Goal: Task Accomplishment & Management: Manage account settings

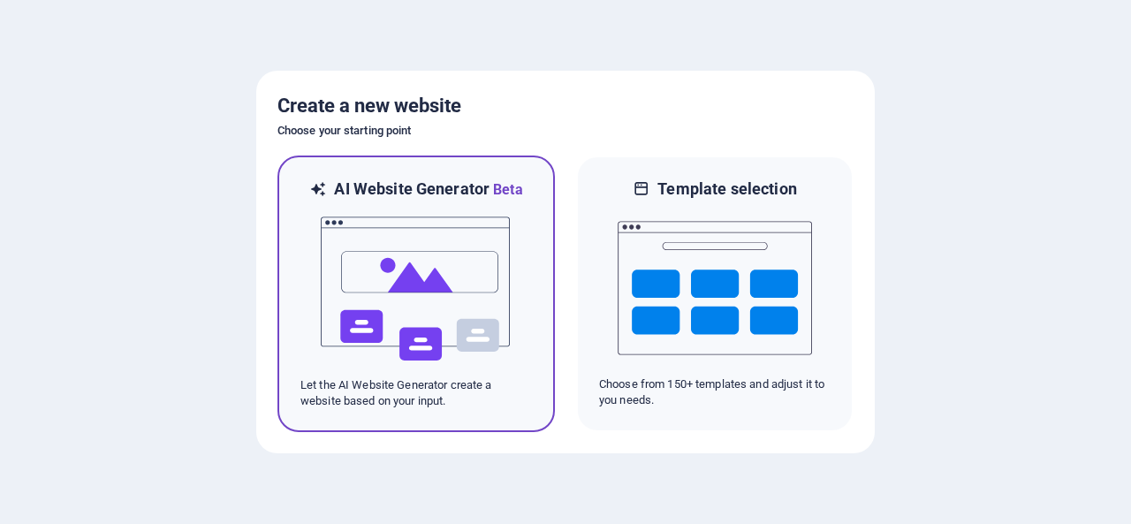
click at [409, 255] on img at bounding box center [416, 289] width 194 height 177
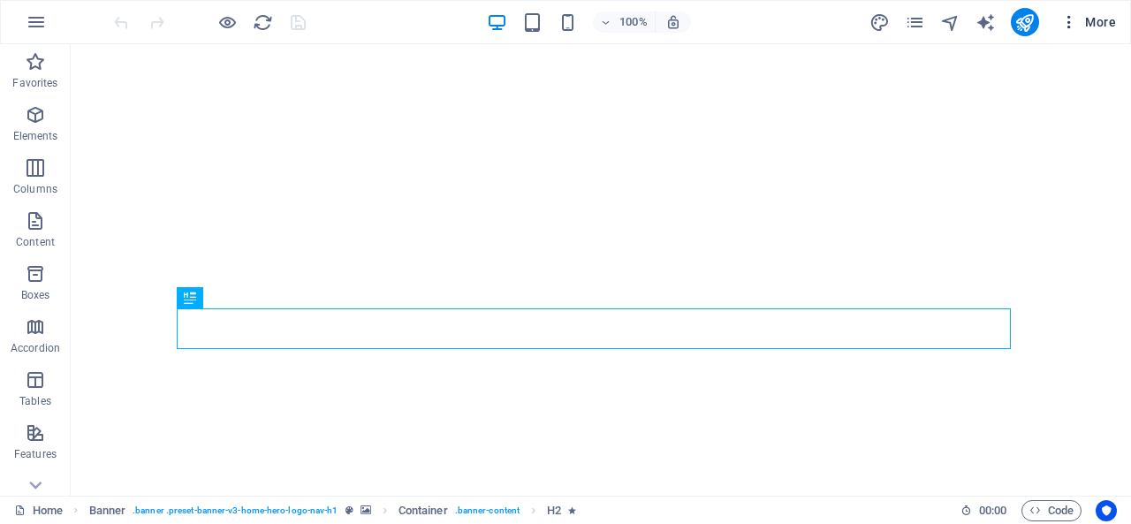
click at [1113, 29] on span "More" at bounding box center [1089, 22] width 56 height 18
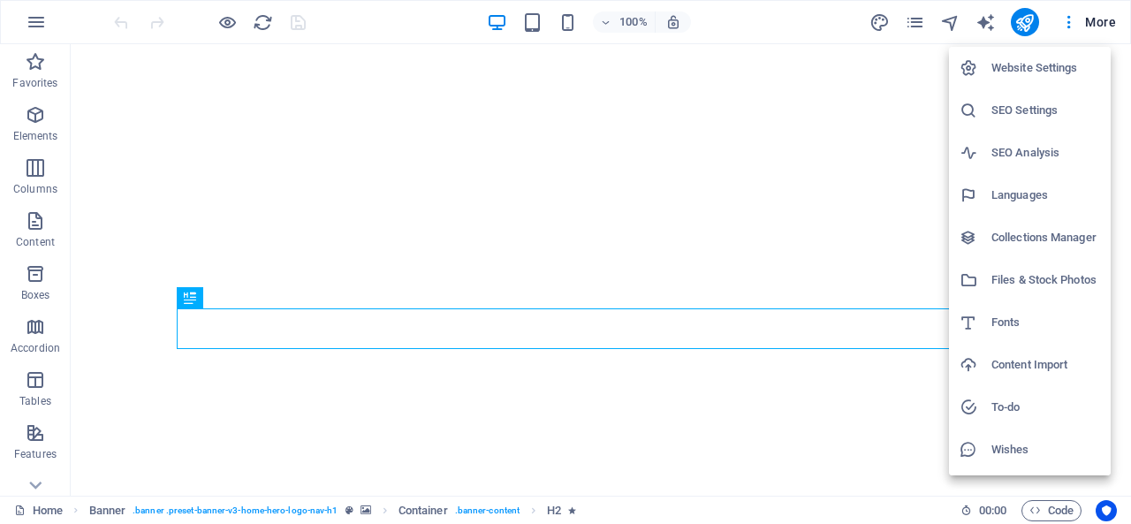
click at [1014, 70] on h6 "Website Settings" at bounding box center [1046, 67] width 109 height 21
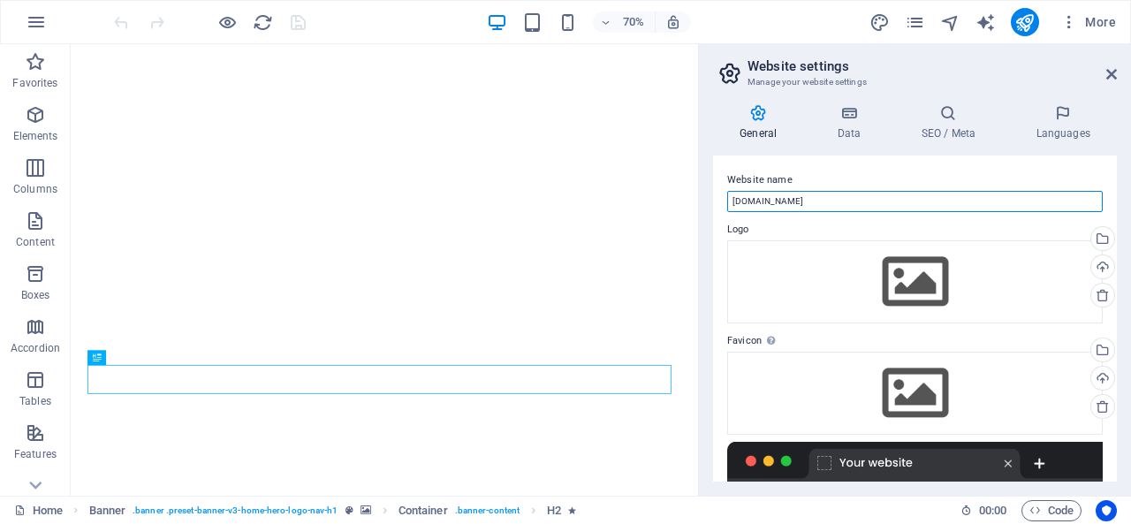
click at [956, 201] on input "suppershop.s.freelancerfiroj.com" at bounding box center [915, 201] width 376 height 21
type input "SUPPER SHOP"
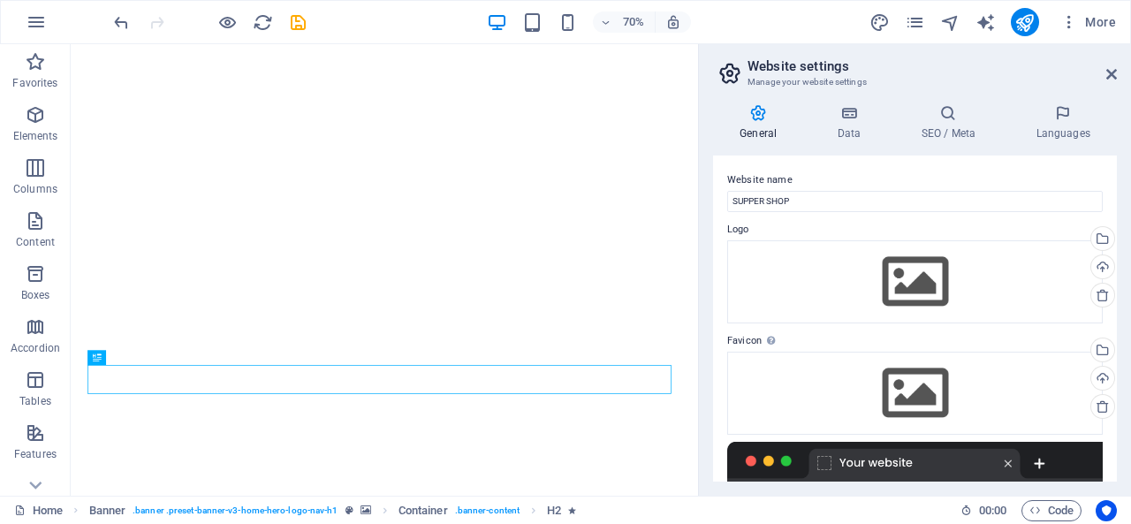
click at [857, 170] on label "Website name" at bounding box center [915, 180] width 376 height 21
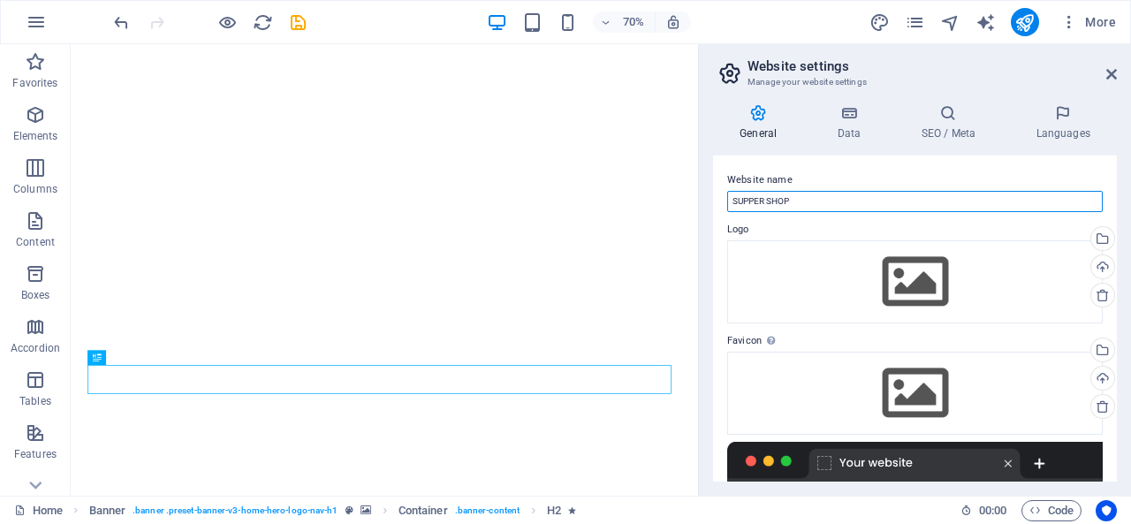
click at [857, 191] on input "SUPPER SHOP" at bounding box center [915, 201] width 376 height 21
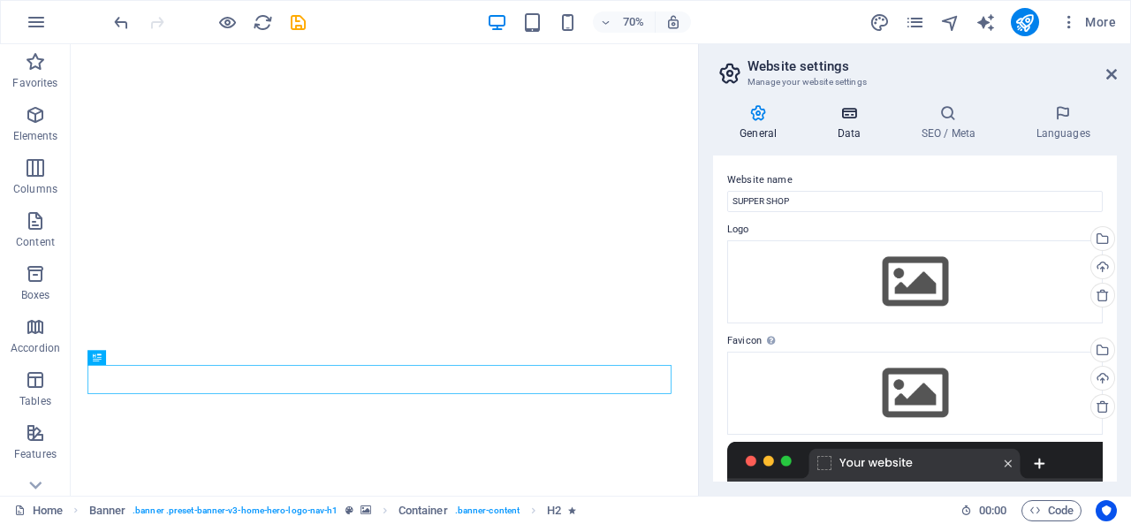
click at [856, 132] on h4 "Data" at bounding box center [853, 122] width 84 height 37
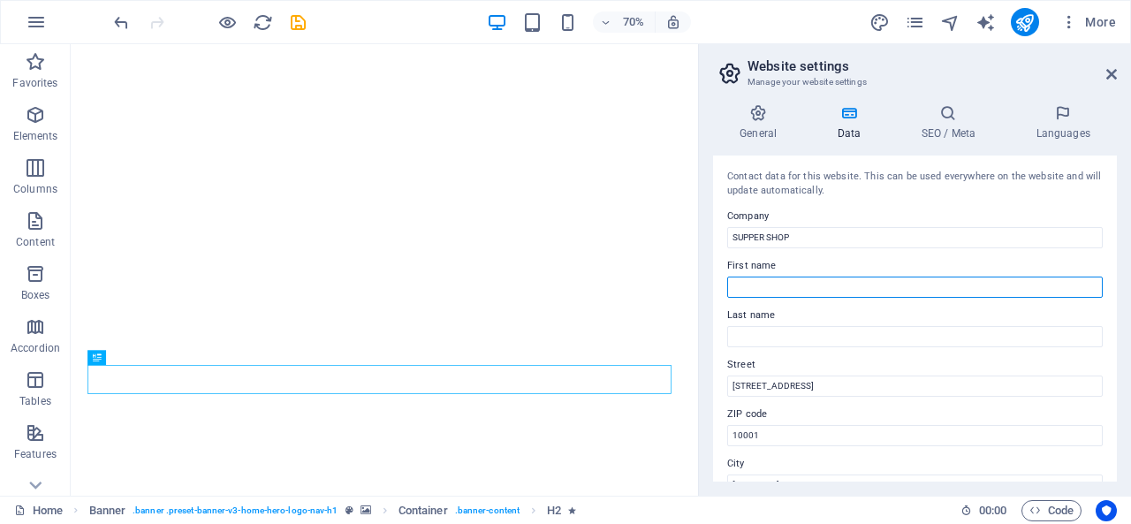
click at [848, 280] on input "First name" at bounding box center [915, 287] width 376 height 21
type input "APON"
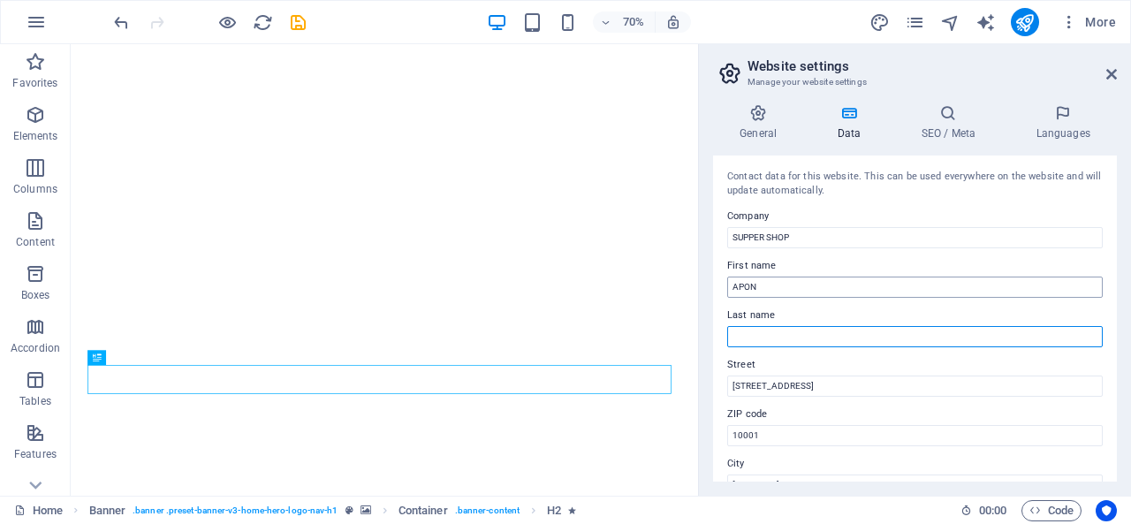
type input "ISLAM"
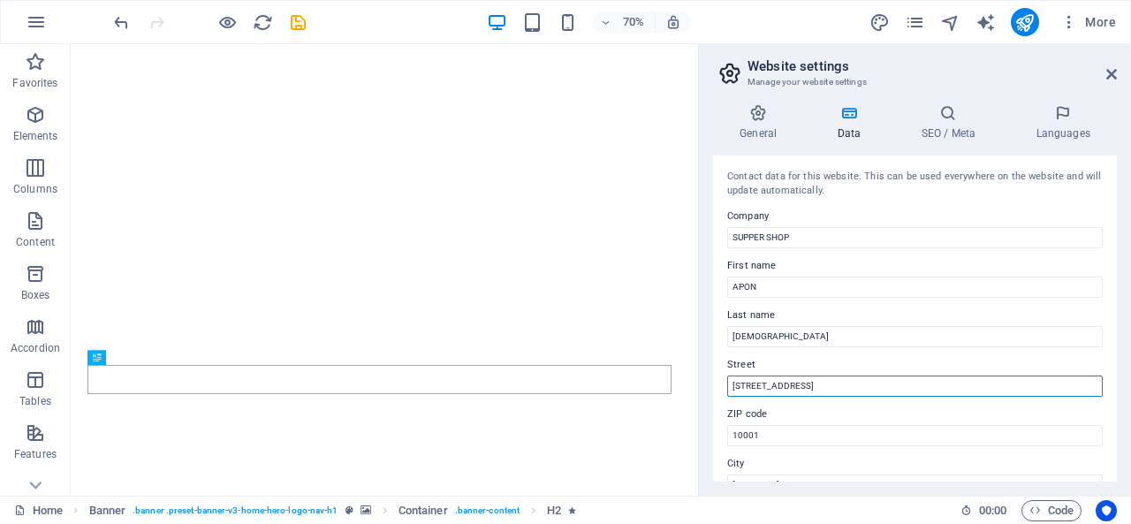
click at [840, 386] on input "123 Fashion Ave" at bounding box center [915, 386] width 376 height 21
click at [850, 392] on input "123 Fashion Ave" at bounding box center [915, 386] width 376 height 21
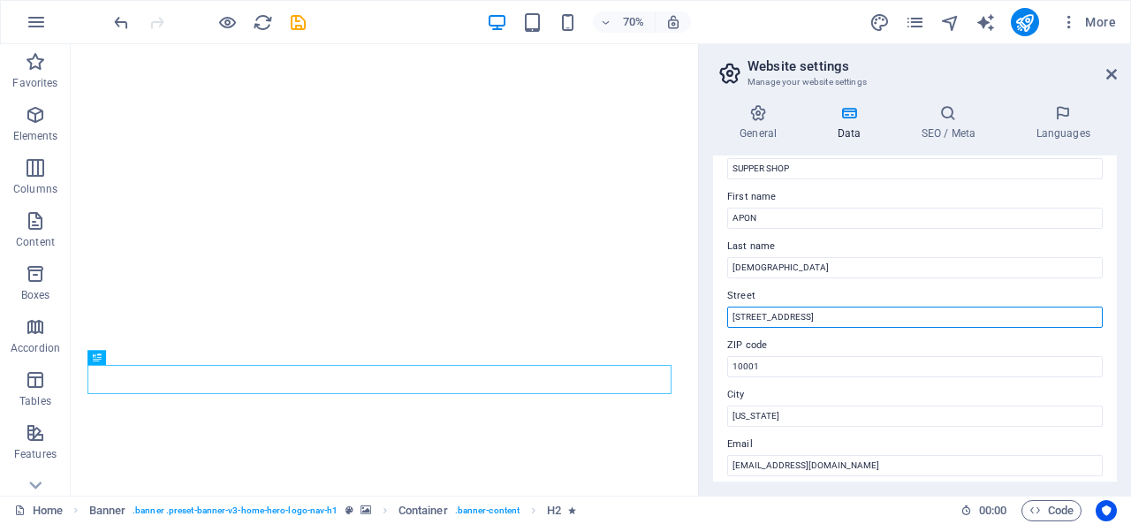
scroll to position [88, 0]
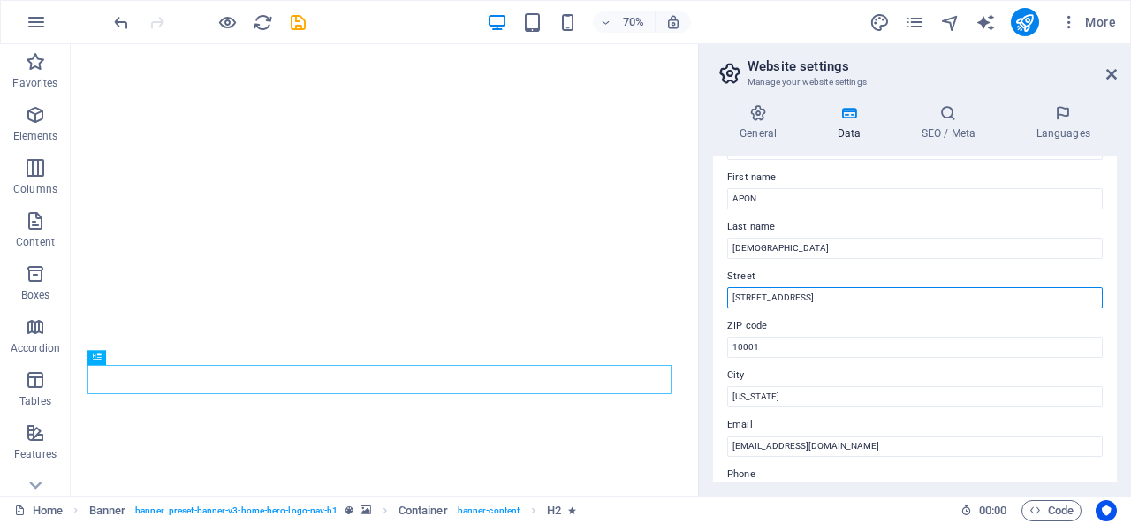
click at [804, 300] on input "123 Fashion Ave" at bounding box center [915, 297] width 376 height 21
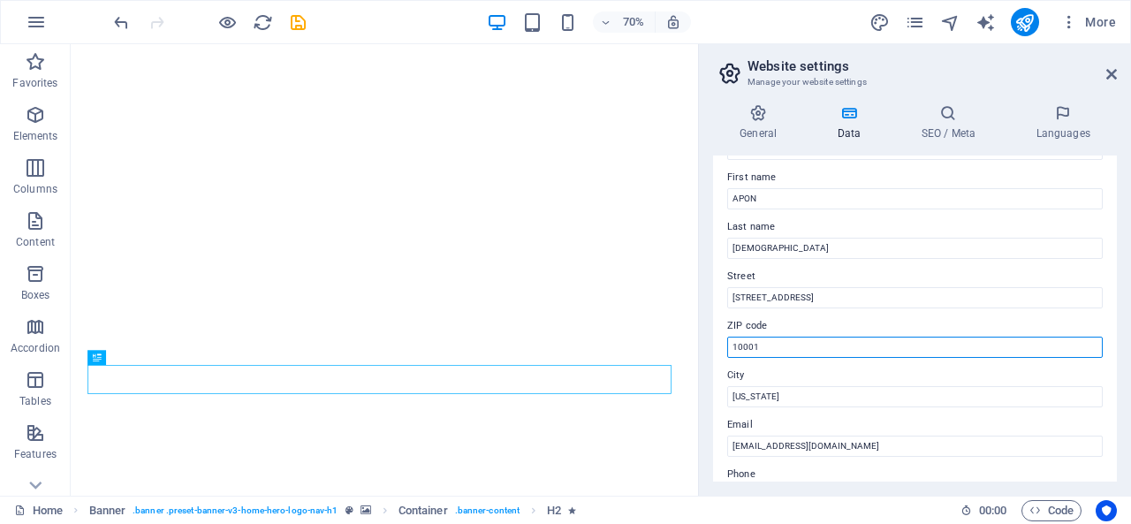
click at [824, 355] on input "10001" at bounding box center [915, 347] width 376 height 21
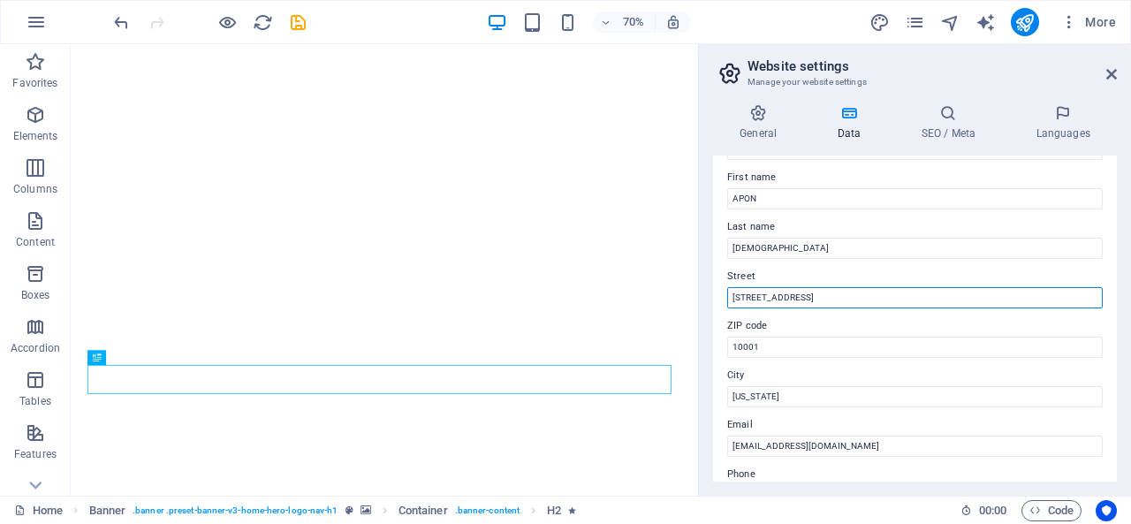
click at [835, 300] on input "123 Fashion Ave" at bounding box center [915, 297] width 376 height 21
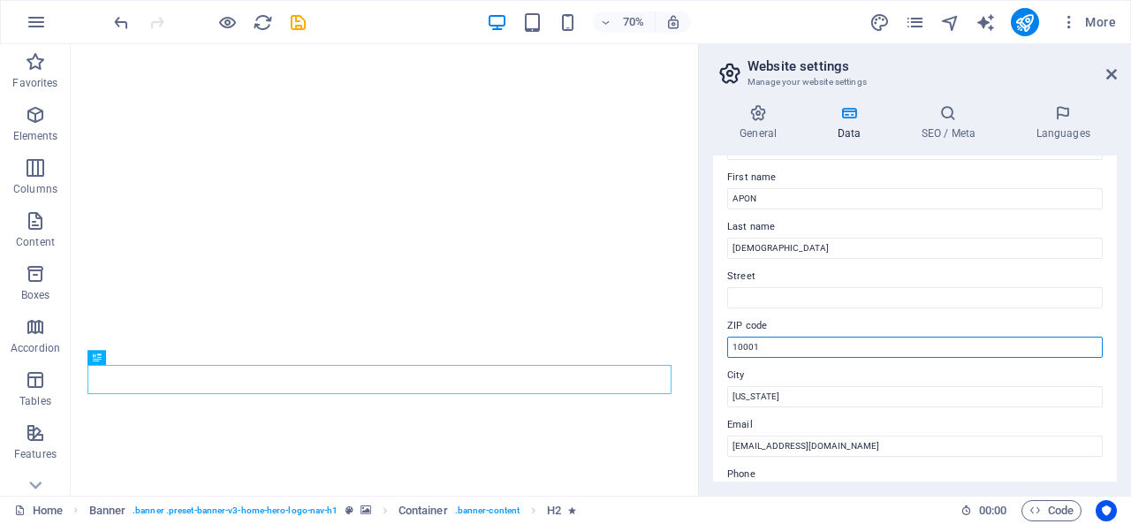
click at [821, 351] on input "10001" at bounding box center [915, 347] width 376 height 21
click at [820, 350] on input "10001" at bounding box center [915, 347] width 376 height 21
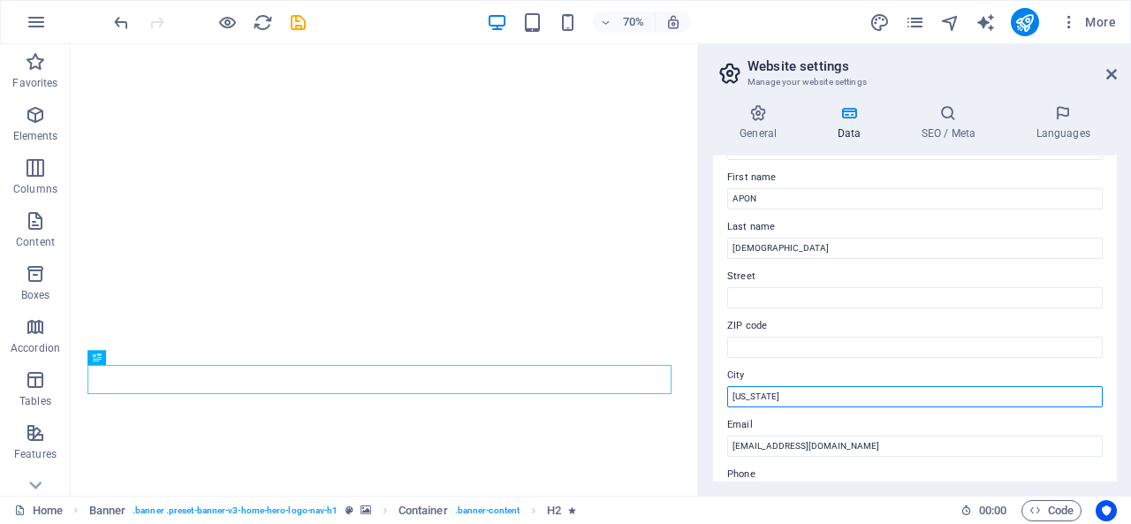
click at [816, 393] on input "New York" at bounding box center [915, 396] width 376 height 21
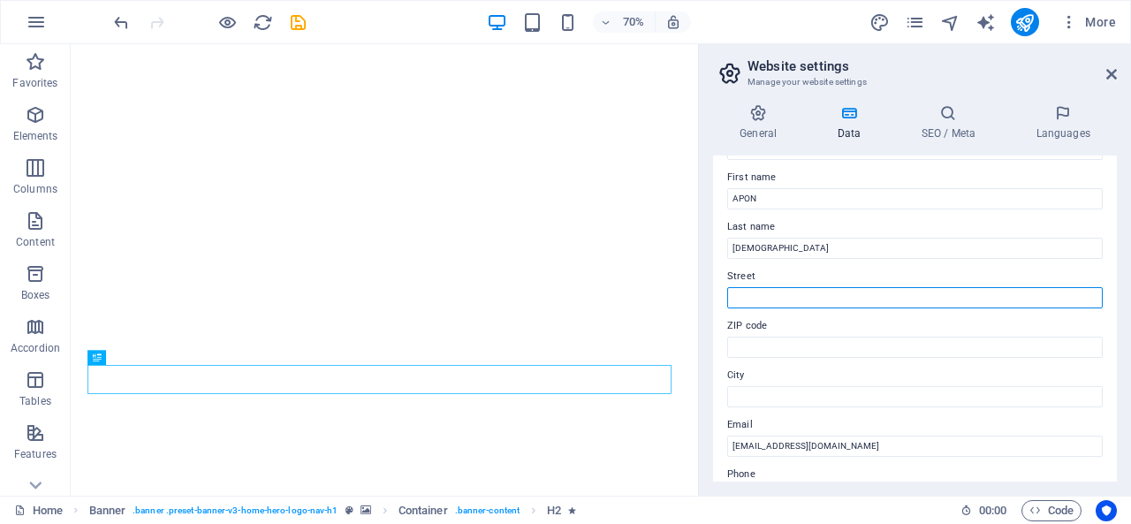
click at [810, 289] on input "Street" at bounding box center [915, 297] width 376 height 21
paste input "3363 So. Hunter Ct, West Valley City, UT, 84120, USA"
drag, startPoint x: 772, startPoint y: 295, endPoint x: 798, endPoint y: 294, distance: 26.5
click at [798, 294] on input "3363 So. Hunter Ct, West Valley City, UT, 84120, USA" at bounding box center [915, 297] width 376 height 21
click at [824, 291] on input "3363 So. Hunter Ct, West Valley City, UT, 84120, USA" at bounding box center [915, 297] width 376 height 21
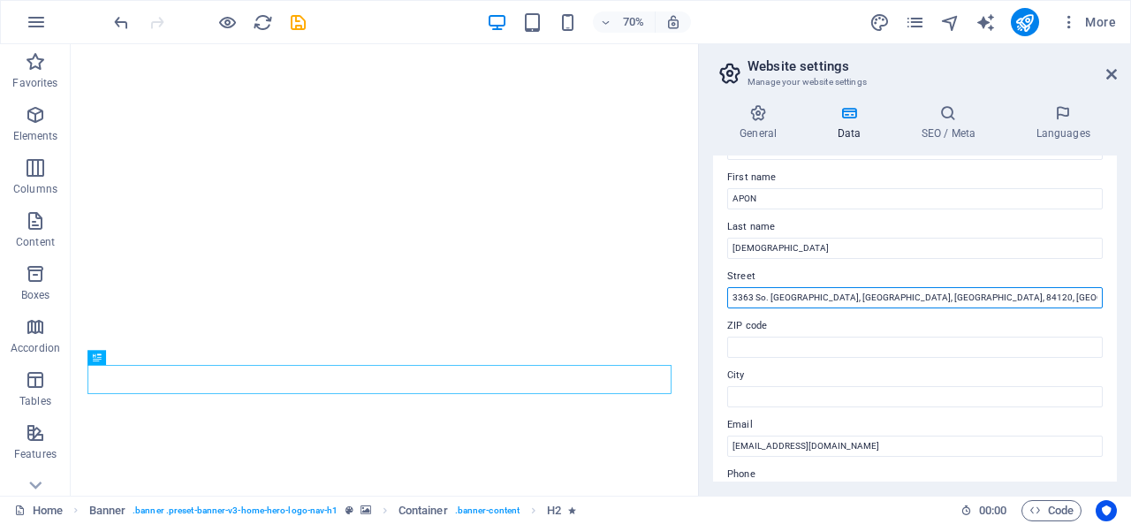
drag, startPoint x: 811, startPoint y: 296, endPoint x: 997, endPoint y: 294, distance: 185.6
click at [997, 294] on input "3363 So. Hunter Ct, West Valley City, UT, 84120, USA" at bounding box center [915, 297] width 376 height 21
type input "3363 So. Hunter Ct,"
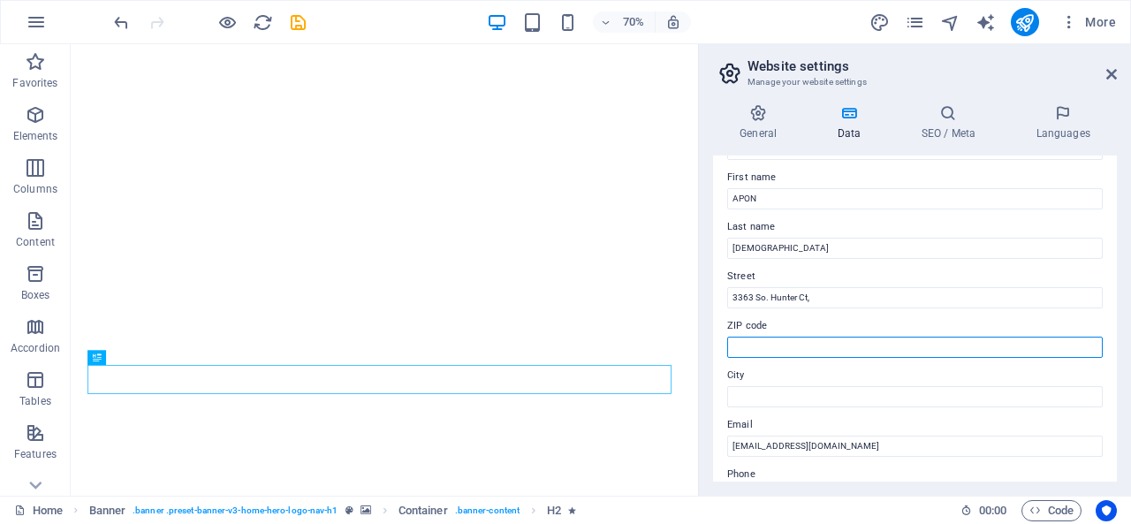
click at [758, 349] on input "ZIP code" at bounding box center [915, 347] width 376 height 21
paste input "West Valley City, UT, 84120, USA"
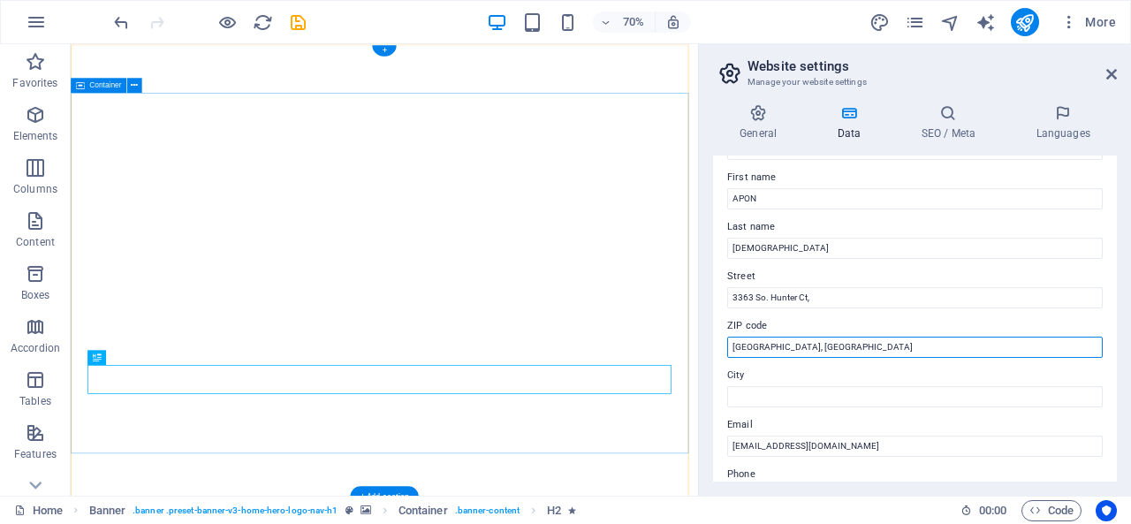
drag, startPoint x: 880, startPoint y: 390, endPoint x: 883, endPoint y: 476, distance: 86.7
type input "West Valley City, UT, 84120, USA"
click at [791, 340] on input "West Valley City, UT, 84120, USA" at bounding box center [915, 347] width 376 height 21
drag, startPoint x: 798, startPoint y: 346, endPoint x: 734, endPoint y: 345, distance: 64.5
click at [734, 345] on input "West Valley City, UT, 84120, USA" at bounding box center [915, 347] width 376 height 21
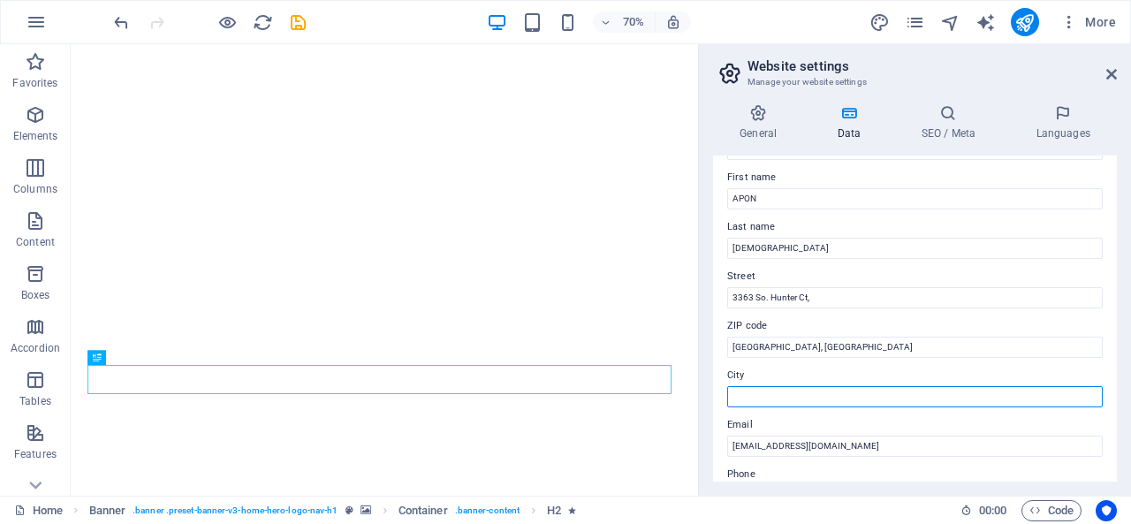
click at [821, 388] on input "City" at bounding box center [915, 396] width 376 height 21
paste input "West Valley City,"
type input "West Valley City,"
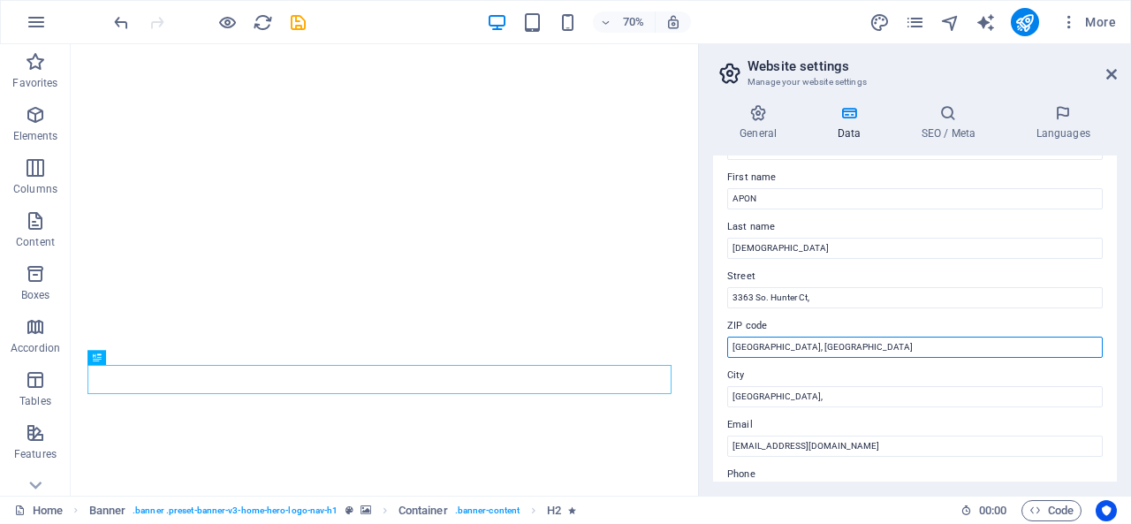
drag, startPoint x: 780, startPoint y: 347, endPoint x: 874, endPoint y: 346, distance: 93.7
click at [874, 346] on input "West Valley City, UT, 84120, USA" at bounding box center [915, 347] width 376 height 21
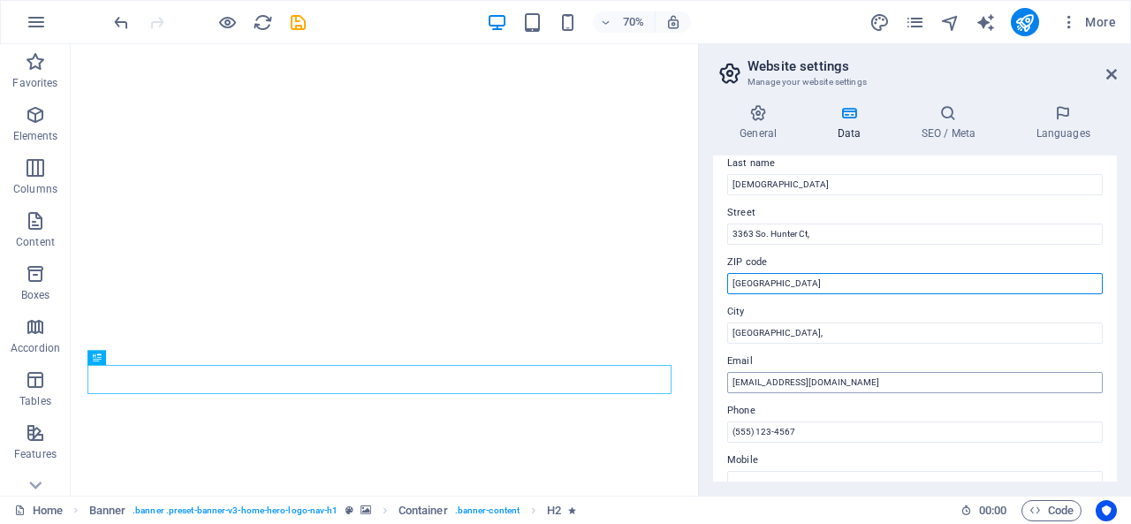
scroll to position [177, 0]
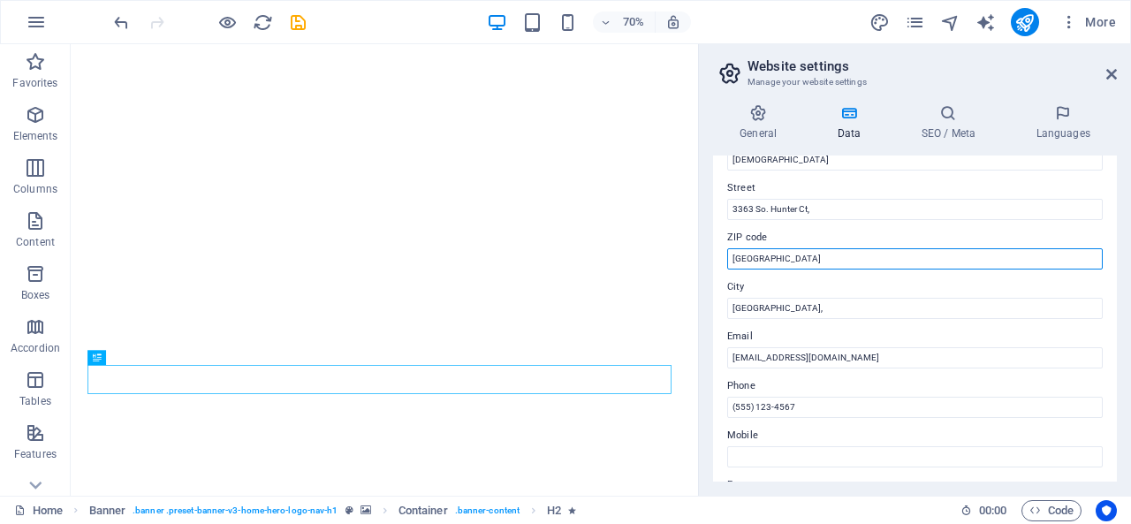
click at [826, 258] on input "West Valley City" at bounding box center [915, 258] width 376 height 21
paste input "City, UT, 84120, USA"
drag, startPoint x: 765, startPoint y: 260, endPoint x: 718, endPoint y: 254, distance: 47.3
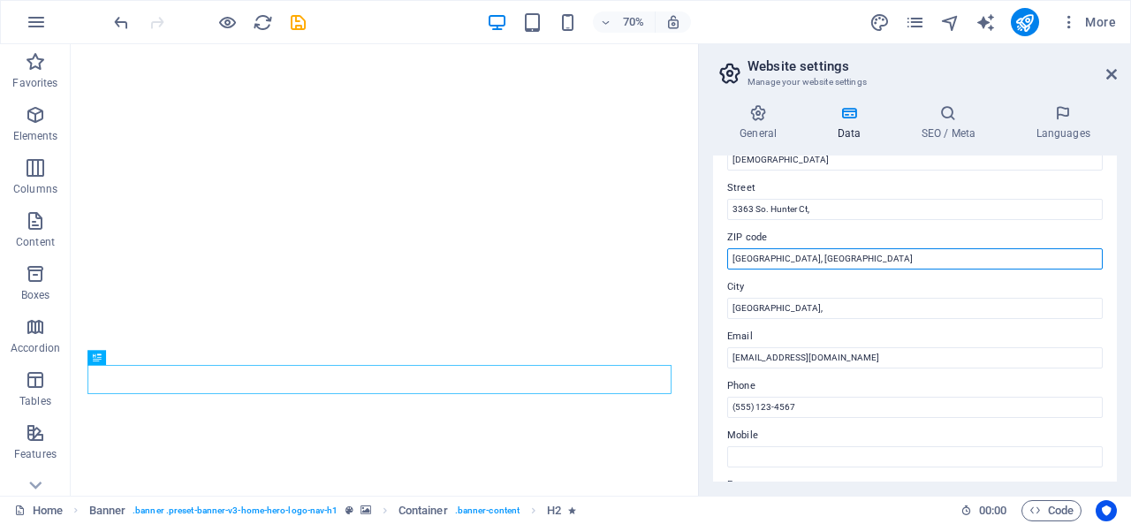
click at [718, 254] on div "Contact data for this website. This can be used everywhere on the website and w…" at bounding box center [915, 319] width 404 height 326
click at [811, 261] on input "84120, USA" at bounding box center [915, 258] width 376 height 21
type input "84120"
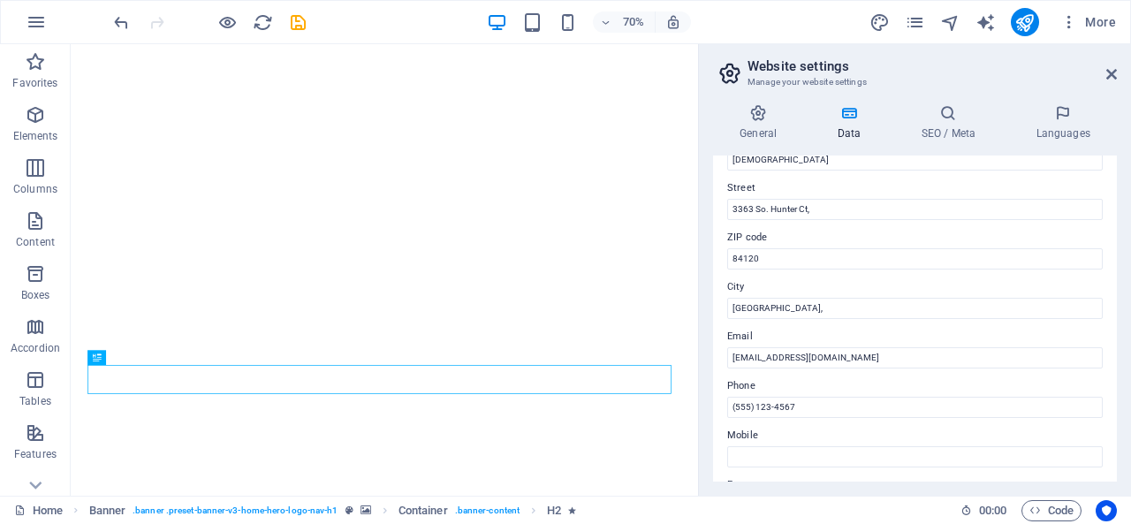
click at [832, 231] on label "ZIP code" at bounding box center [915, 237] width 376 height 21
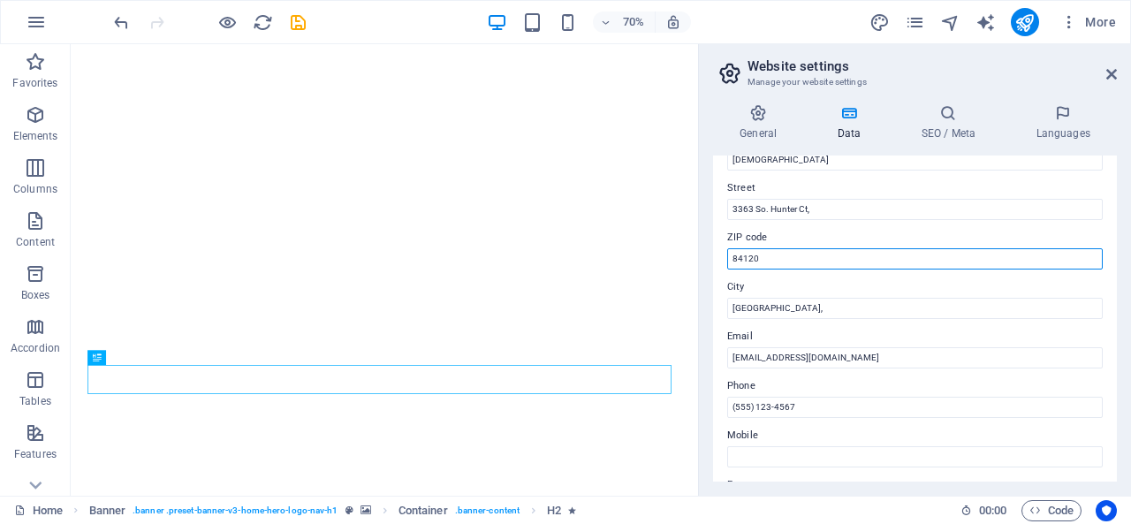
click at [832, 248] on input "84120" at bounding box center [915, 258] width 376 height 21
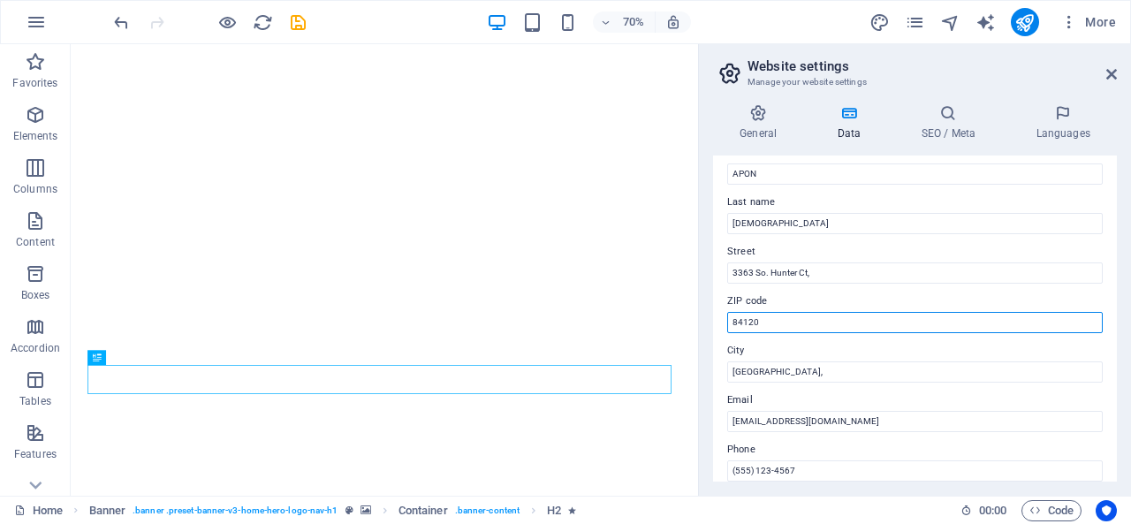
scroll to position [88, 0]
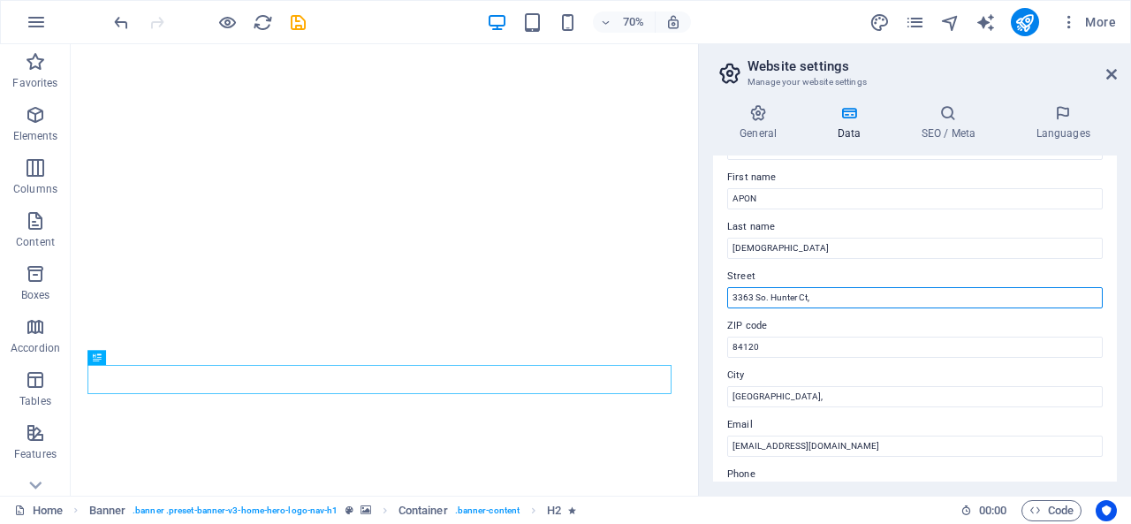
click at [840, 296] on input "3363 So. Hunter Ct," at bounding box center [915, 297] width 376 height 21
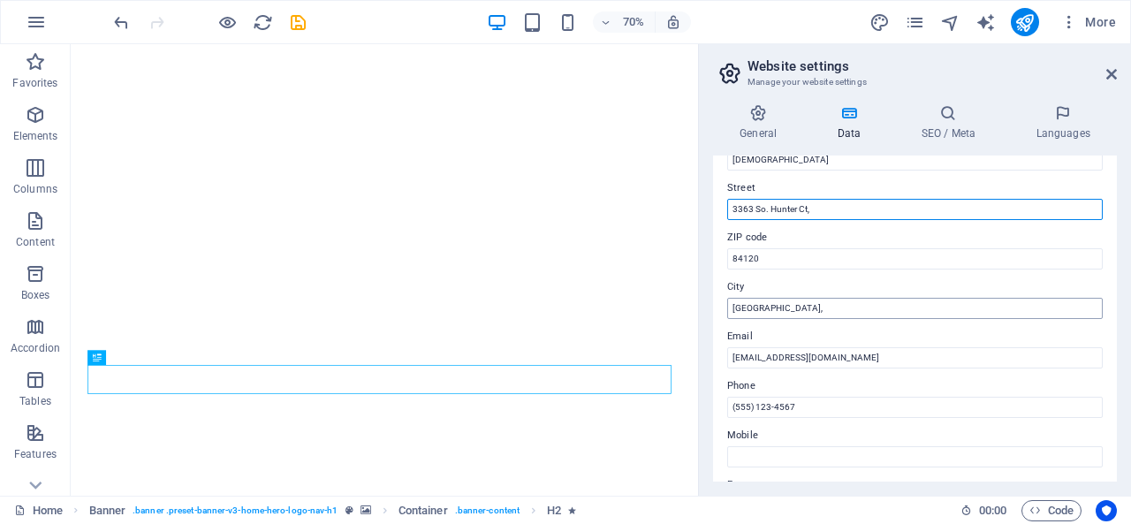
scroll to position [265, 0]
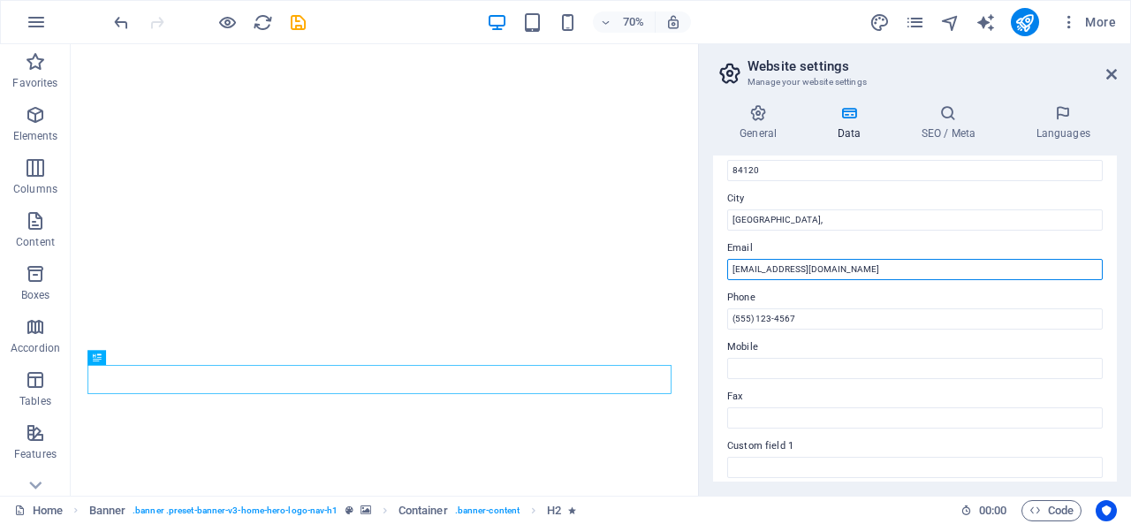
click at [887, 273] on input "contact@suppershop.com" at bounding box center [915, 269] width 376 height 21
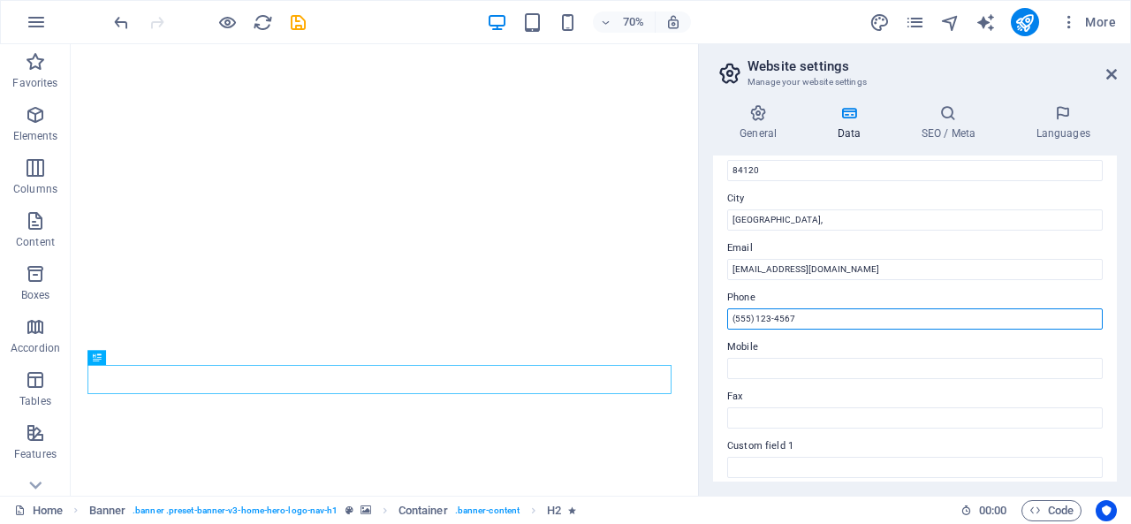
click at [819, 320] on input "(555) 123-4567" at bounding box center [915, 318] width 376 height 21
drag, startPoint x: 889, startPoint y: 364, endPoint x: 865, endPoint y: 438, distance: 77.1
click at [811, 325] on input "(555) 123-4567" at bounding box center [915, 318] width 376 height 21
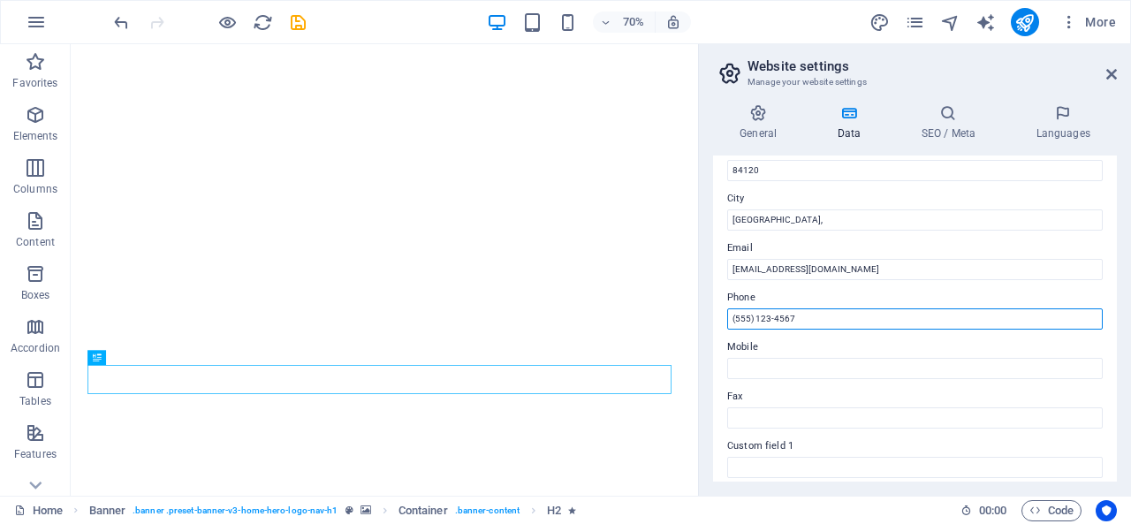
paste input "+13322015375"
type input "+13322015375"
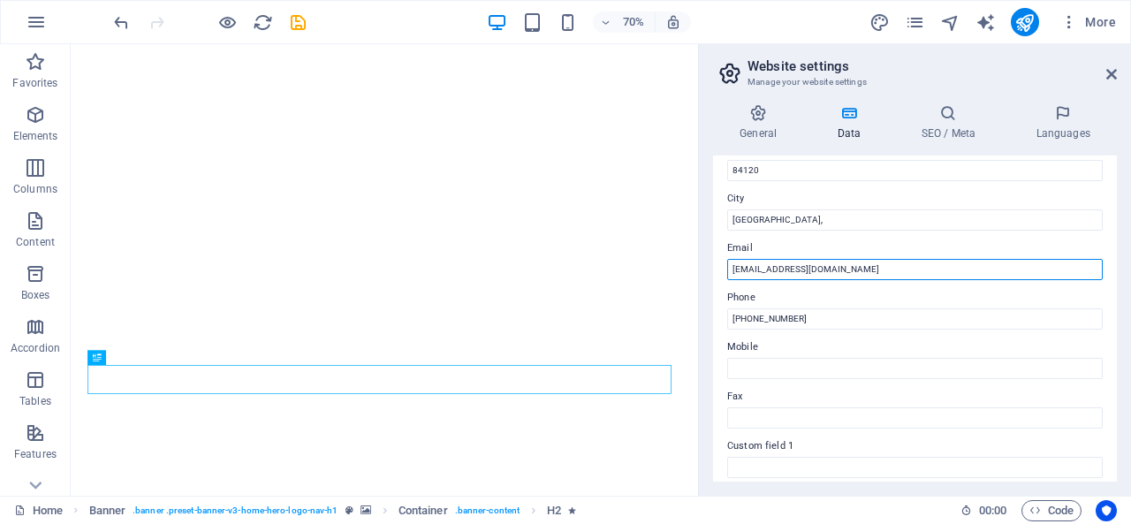
click at [861, 268] on input "contact@suppershop.com" at bounding box center [915, 269] width 376 height 21
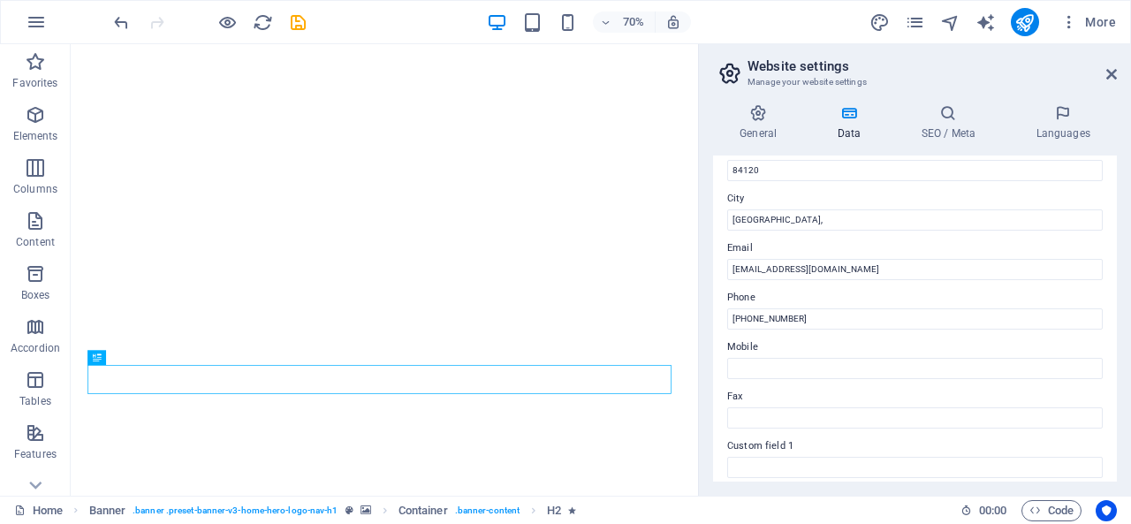
click at [855, 234] on div "Contact data for this website. This can be used everywhere on the website and w…" at bounding box center [915, 319] width 404 height 326
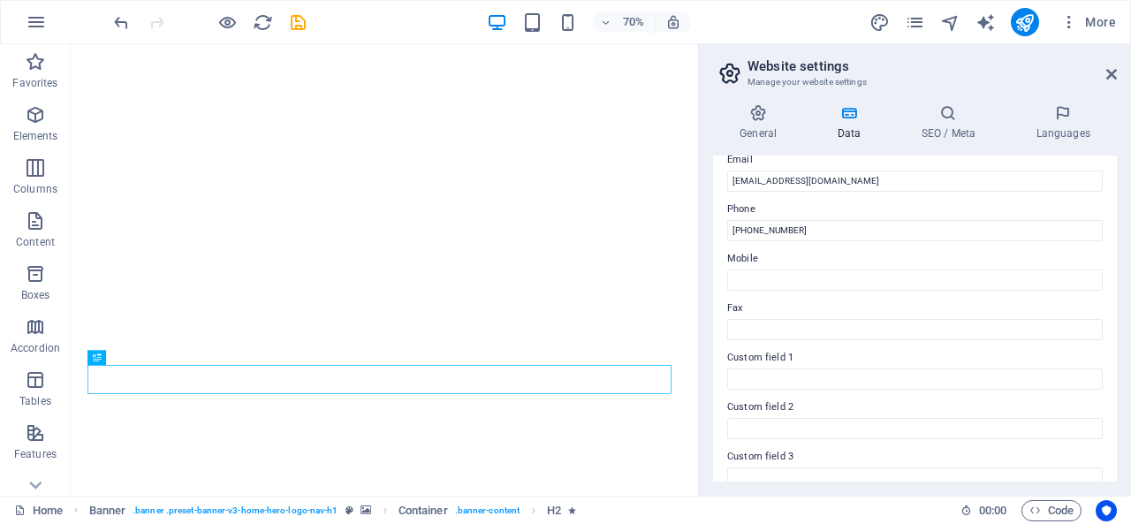
scroll to position [522, 0]
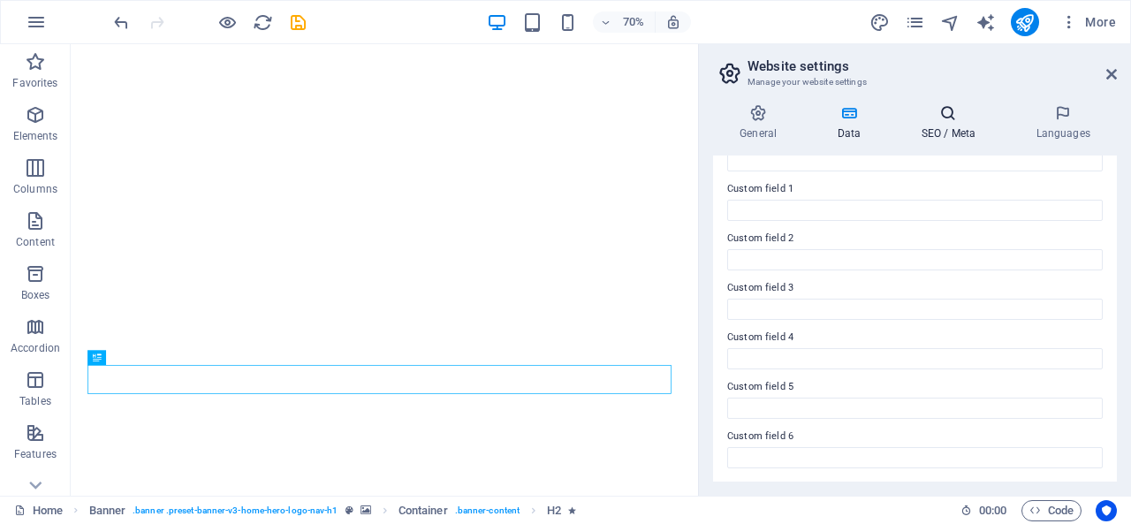
click at [955, 126] on h4 "SEO / Meta" at bounding box center [952, 122] width 115 height 37
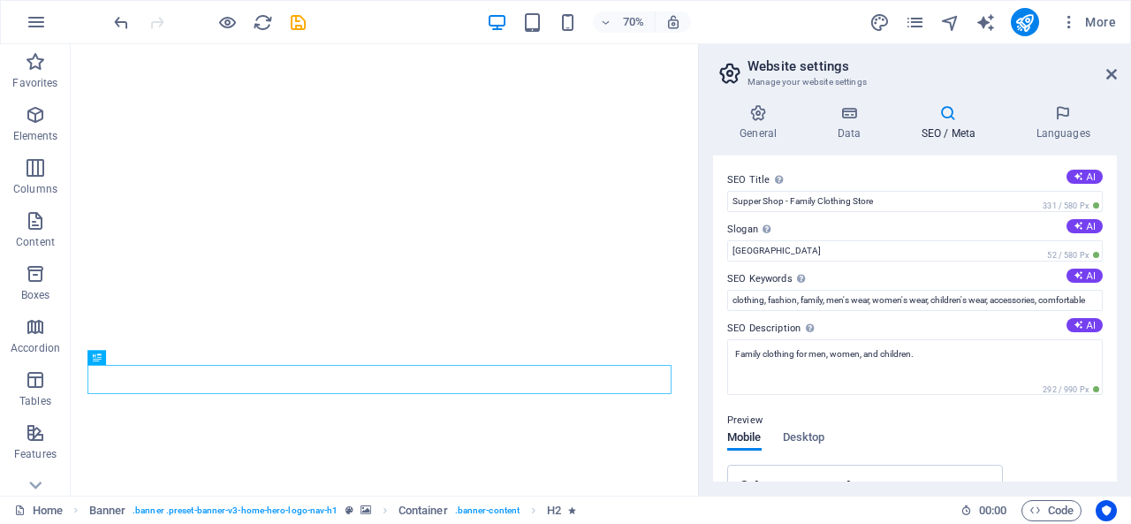
click at [712, 247] on div "General Data SEO / Meta Languages Website name SUPPER SHOP Logo Drag files here…" at bounding box center [915, 293] width 432 height 406
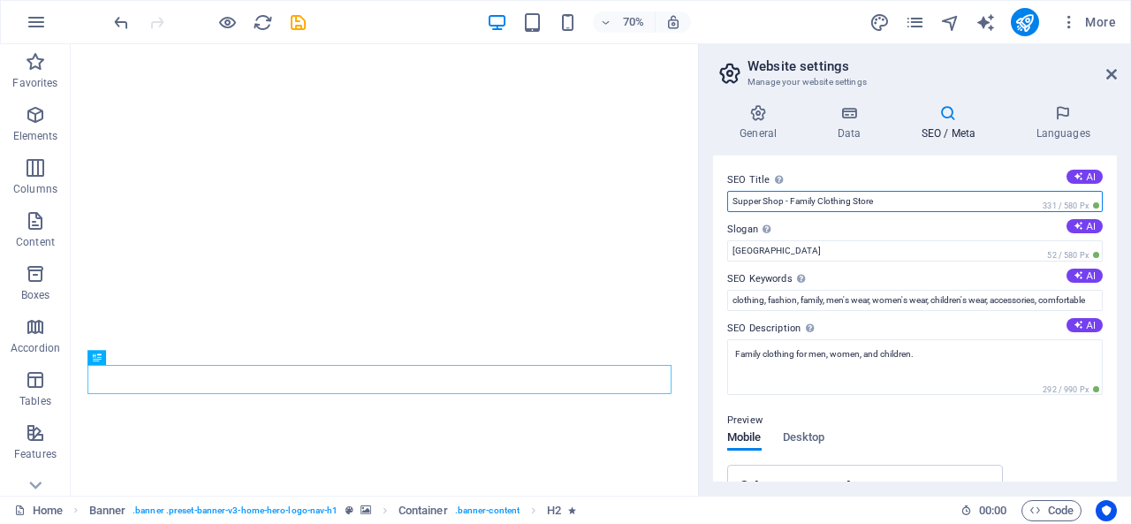
click at [939, 197] on input "Supper Shop - Family Clothing Store" at bounding box center [915, 201] width 376 height 21
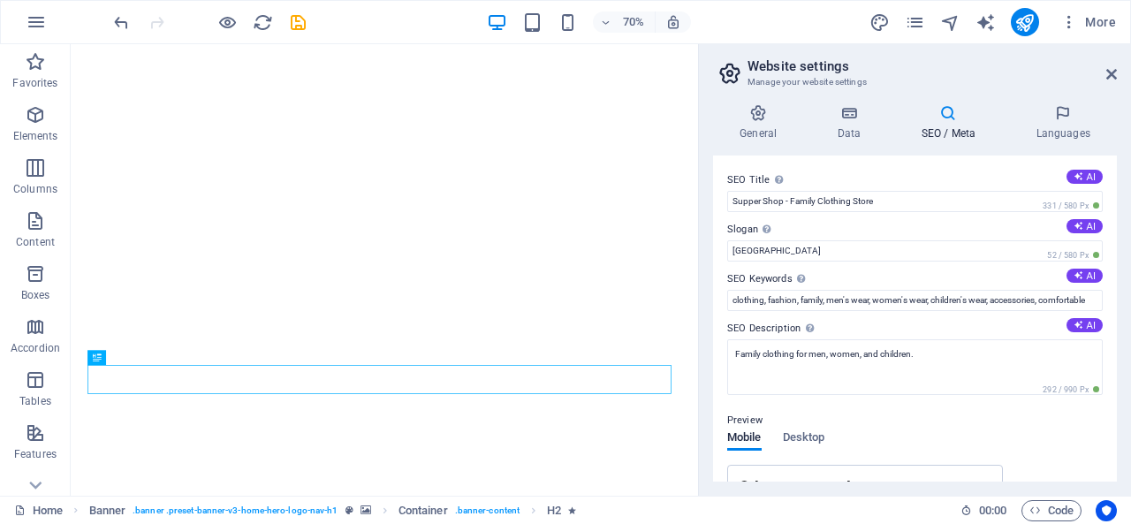
click at [922, 164] on div "SEO Title The title of your website - make it something that stands out in sear…" at bounding box center [915, 319] width 404 height 326
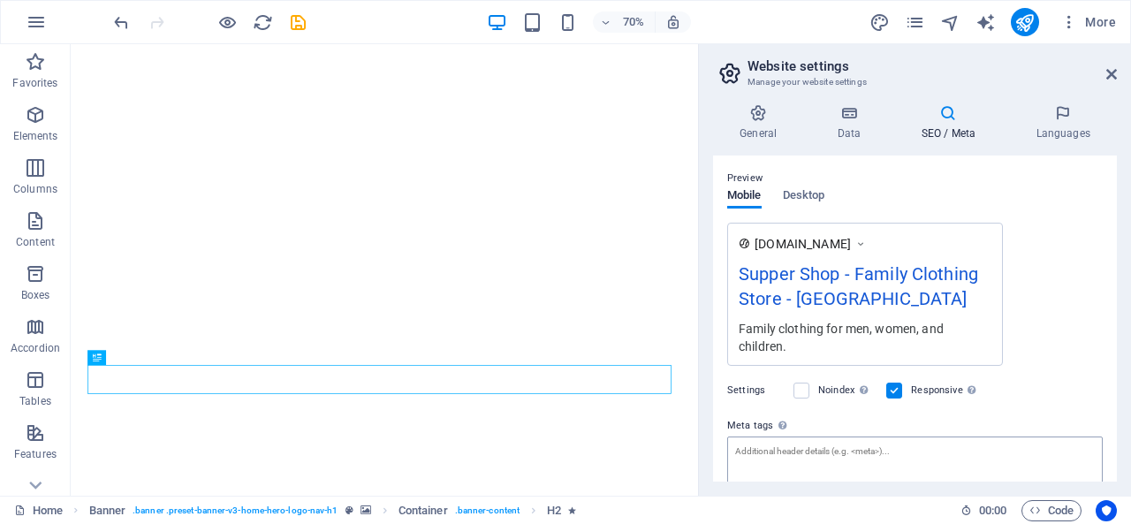
scroll to position [364, 0]
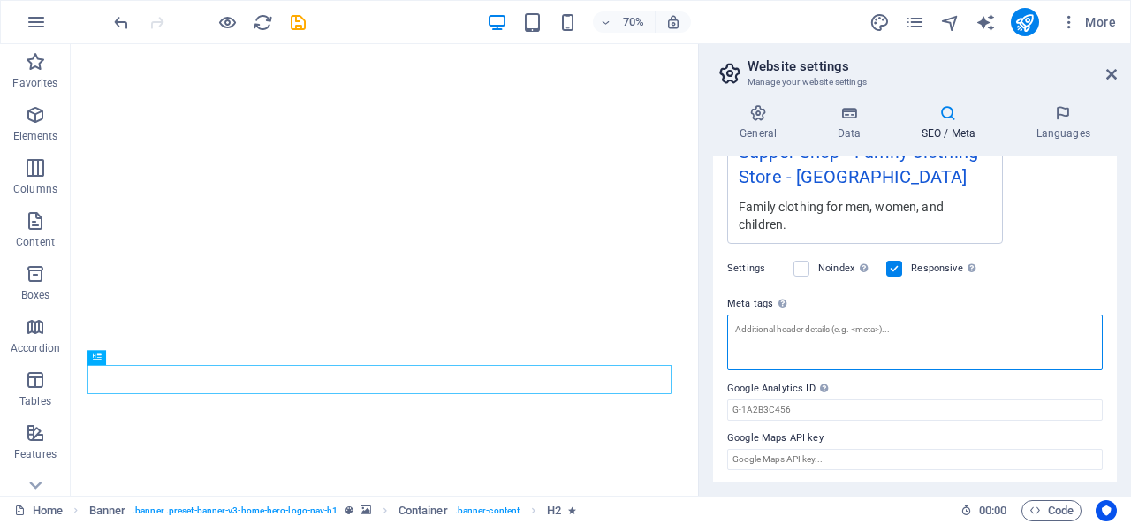
click at [879, 331] on textarea "Meta tags Enter HTML code here that will be placed inside the tags of your webs…" at bounding box center [915, 343] width 376 height 56
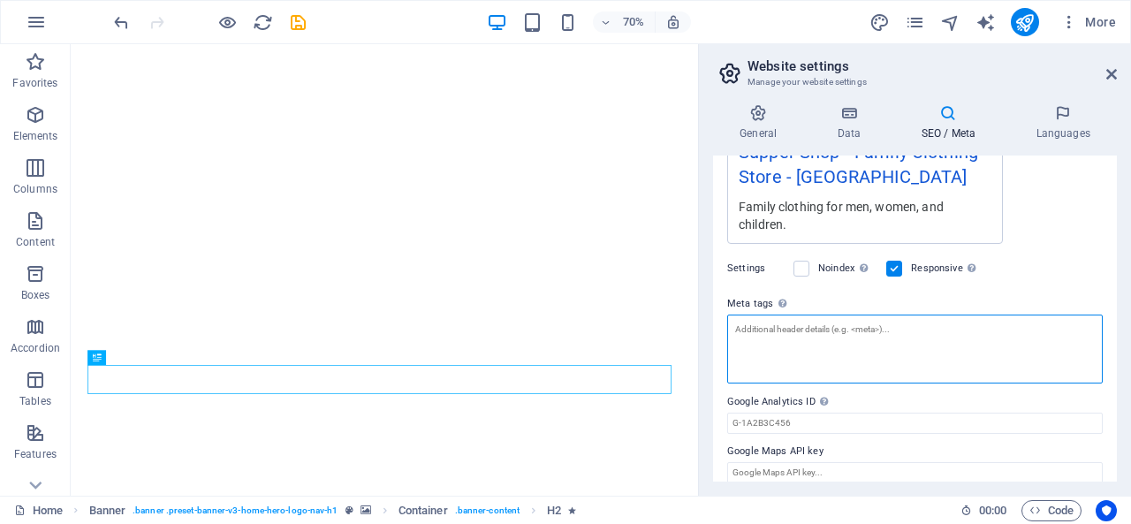
paste textarea "<meta name="facebook-domain-verification" content="capkzc7h0vz59ccoqgqhiw7w9yl6…"
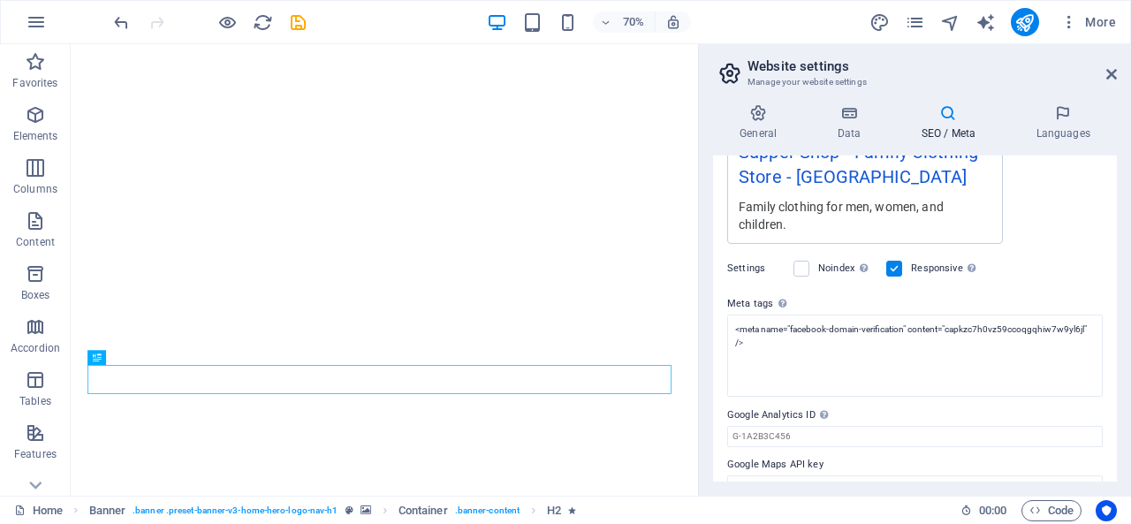
click at [1039, 270] on body "SUPPER SHOP Home Favorites Elements Columns Content Boxes Accordion Tables Feat…" at bounding box center [565, 262] width 1131 height 524
type textarea "<meta name="facebook-domain-verification" content="capkzc7h0vz59ccoqgqhiw7w9yl6…"
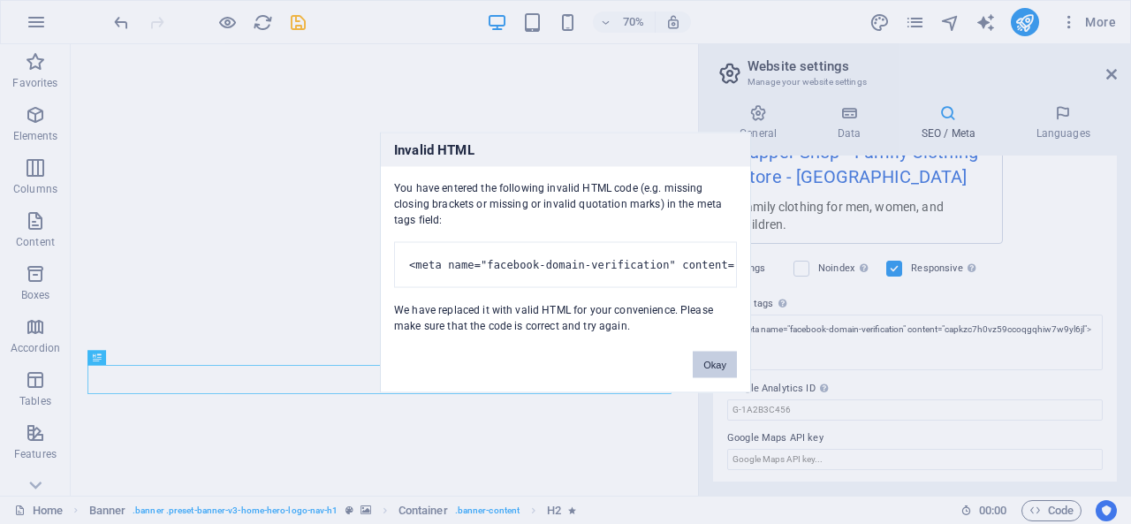
click at [712, 377] on button "Okay" at bounding box center [715, 364] width 44 height 27
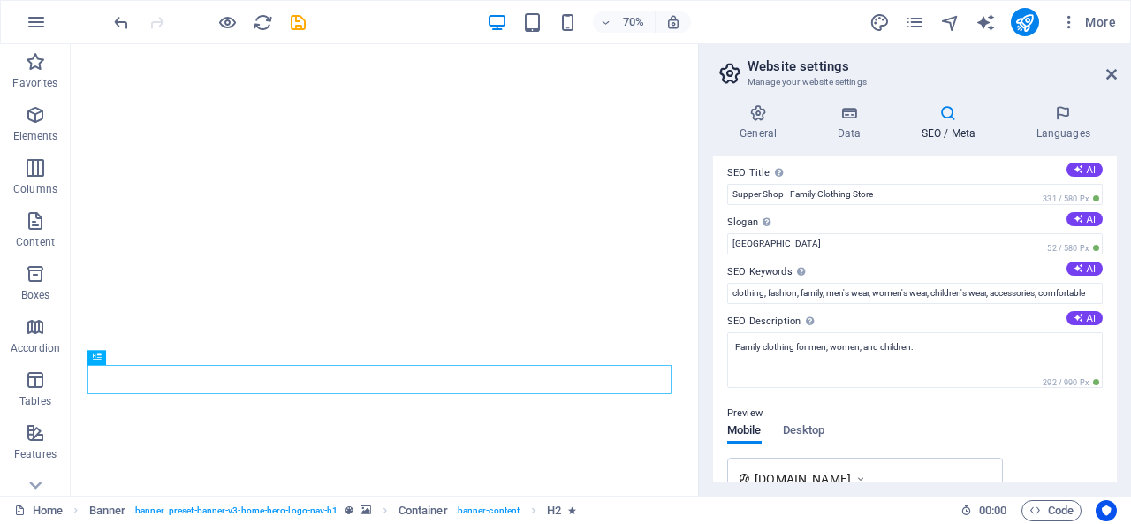
scroll to position [0, 0]
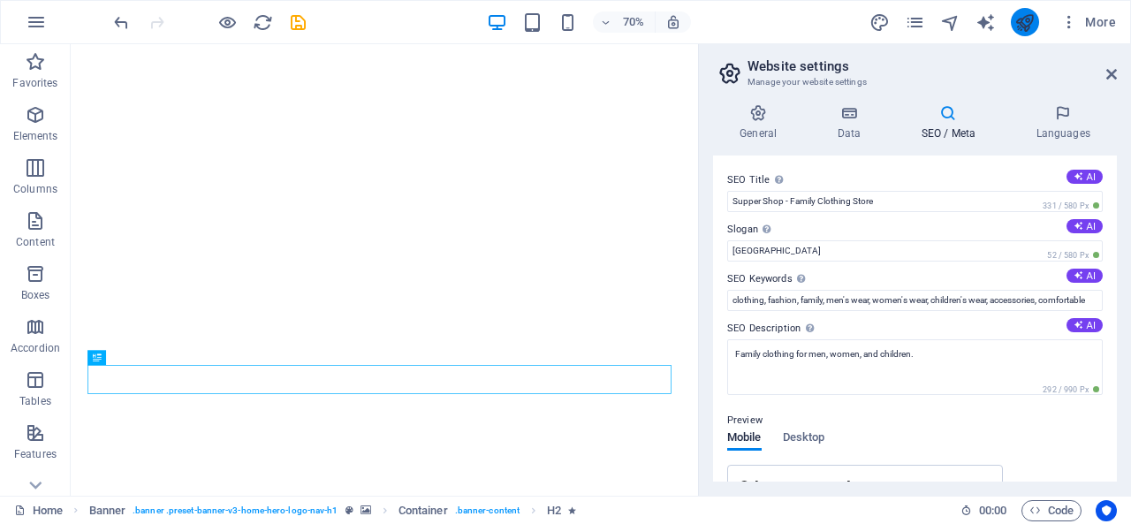
click at [1038, 27] on button "publish" at bounding box center [1025, 22] width 28 height 28
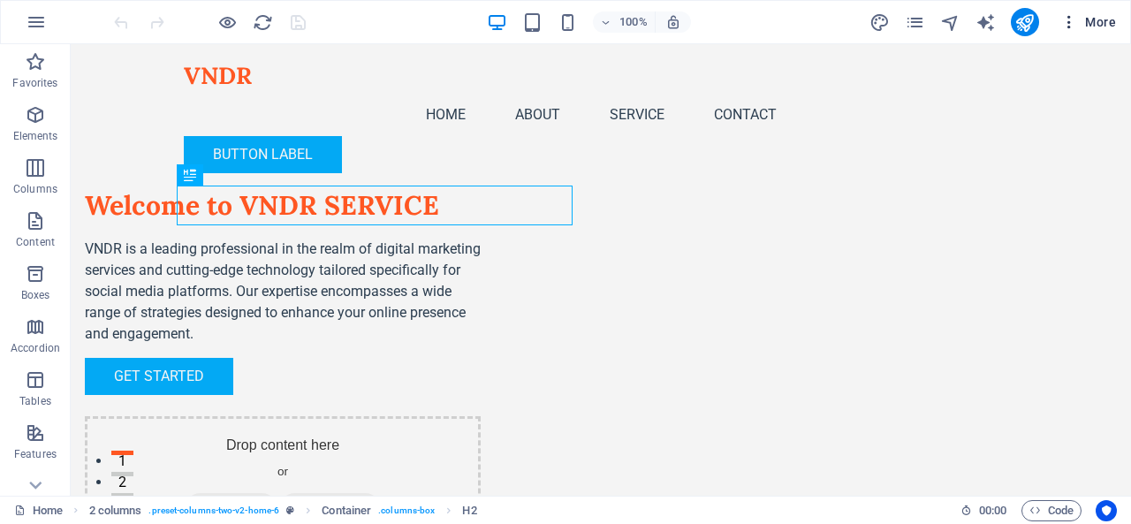
click at [1102, 26] on span "More" at bounding box center [1089, 22] width 56 height 18
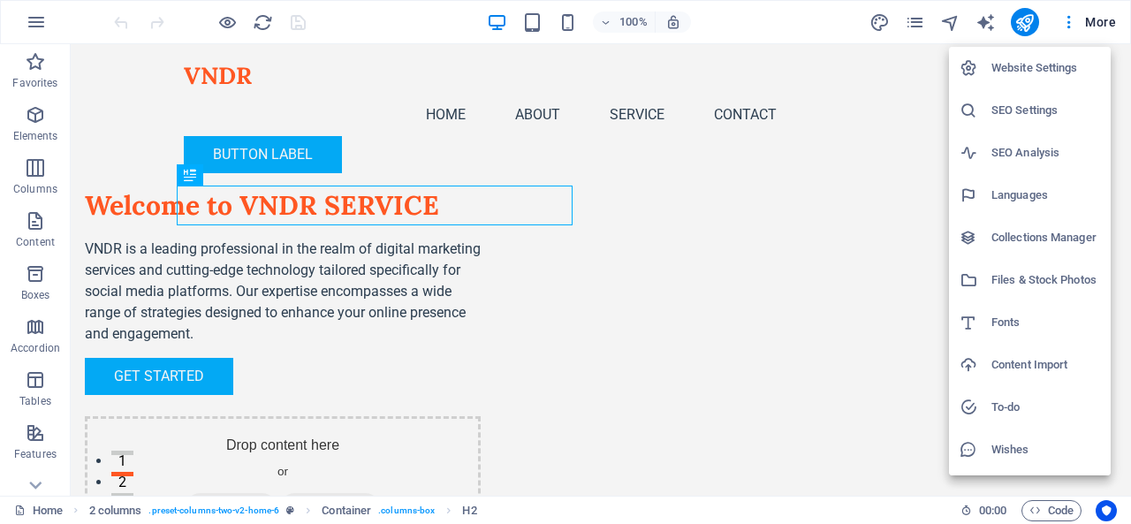
click at [1009, 56] on li "Website Settings" at bounding box center [1030, 68] width 162 height 42
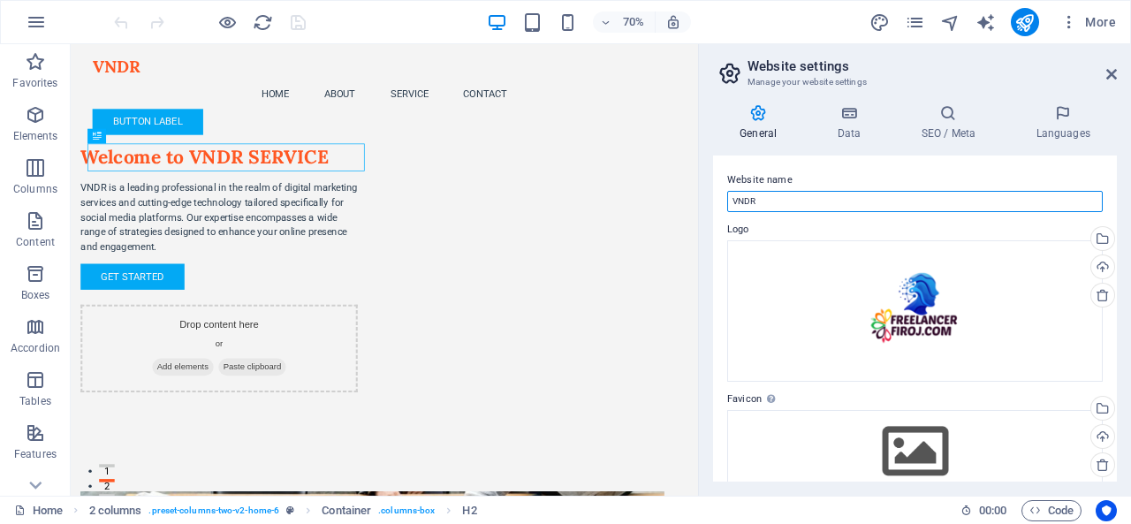
click at [817, 202] on input "VNDR" at bounding box center [915, 201] width 376 height 21
type input "s"
type input "SUPPER SHOP"
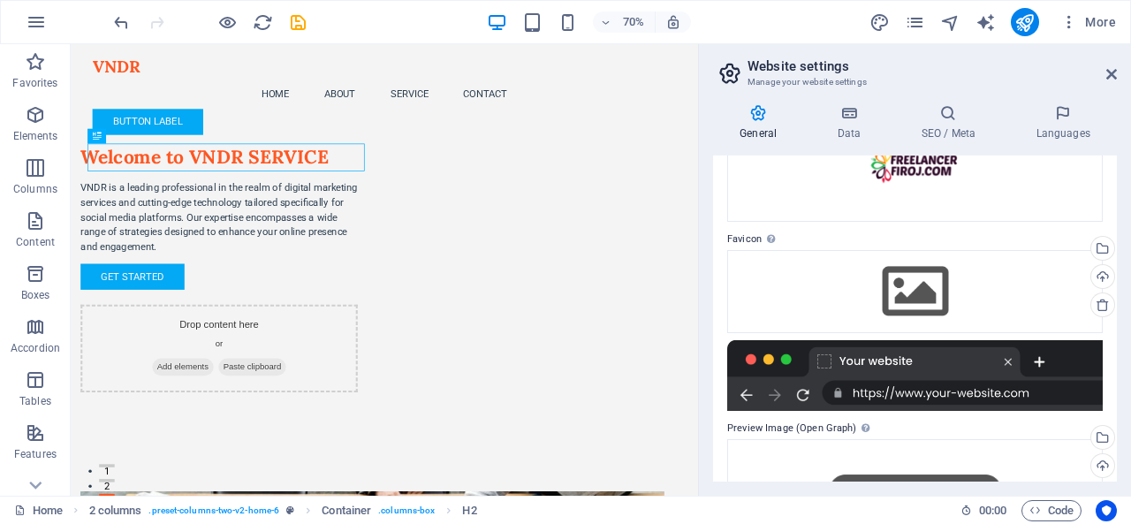
scroll to position [69, 0]
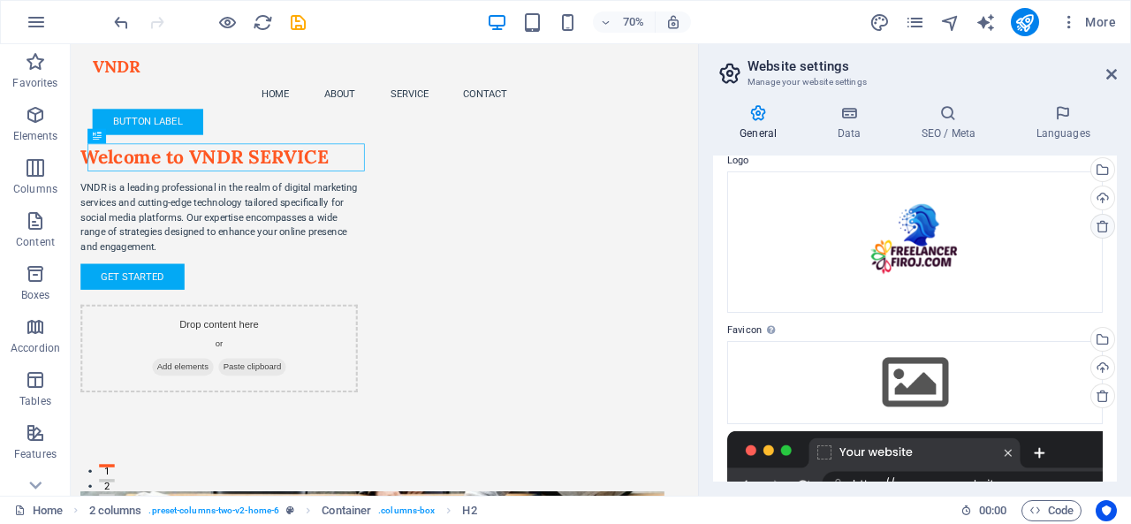
click at [1105, 226] on icon at bounding box center [1103, 226] width 14 height 14
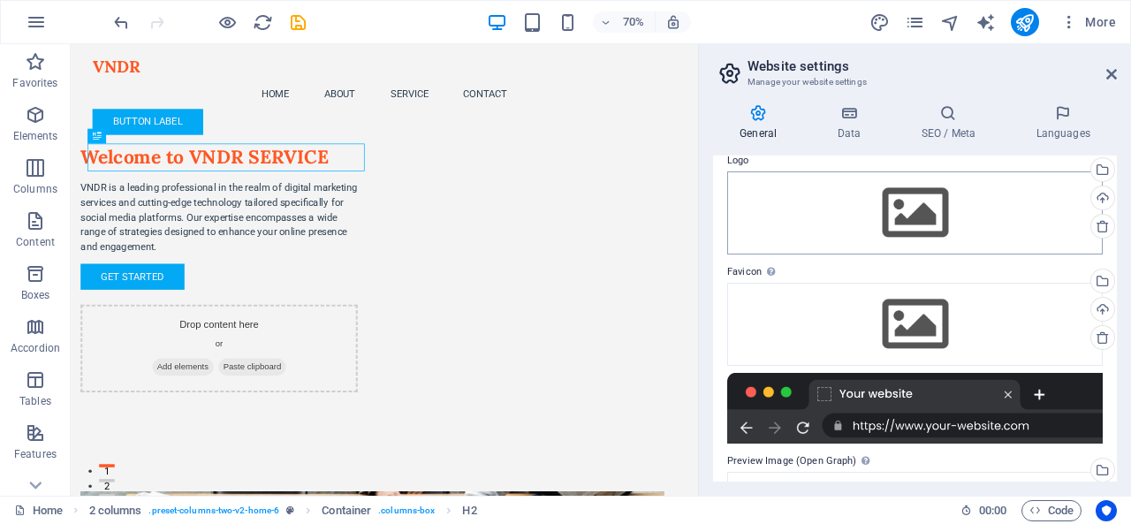
scroll to position [0, 0]
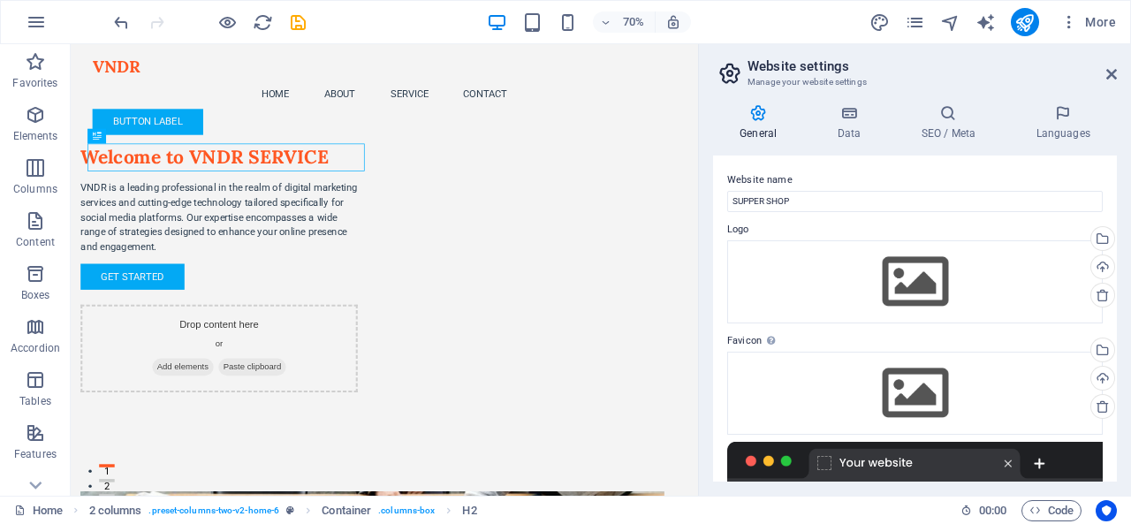
click at [895, 166] on div "Website name SUPPER SHOP Logo Drag files here, click to choose files or select …" at bounding box center [915, 319] width 404 height 326
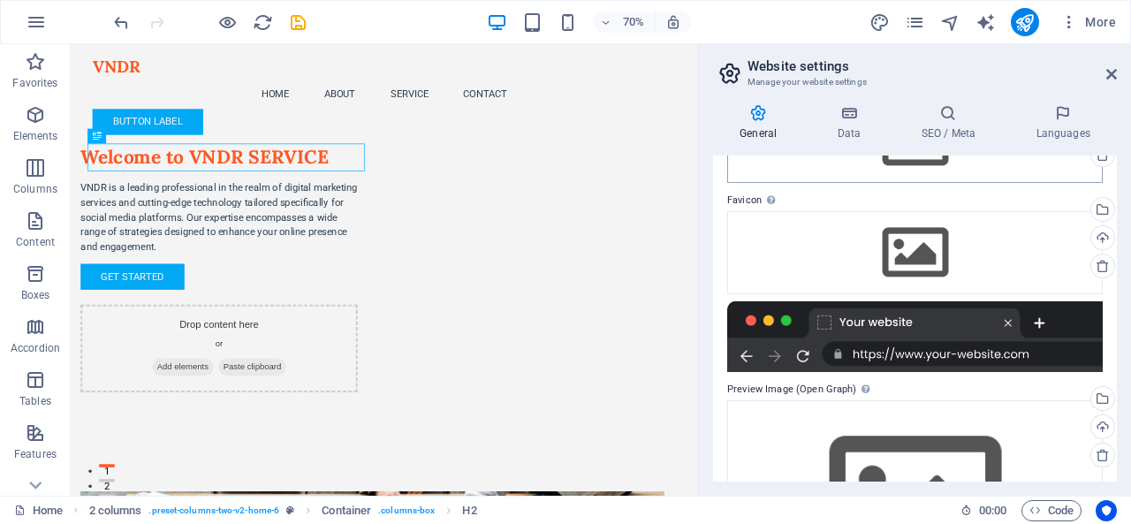
scroll to position [265, 0]
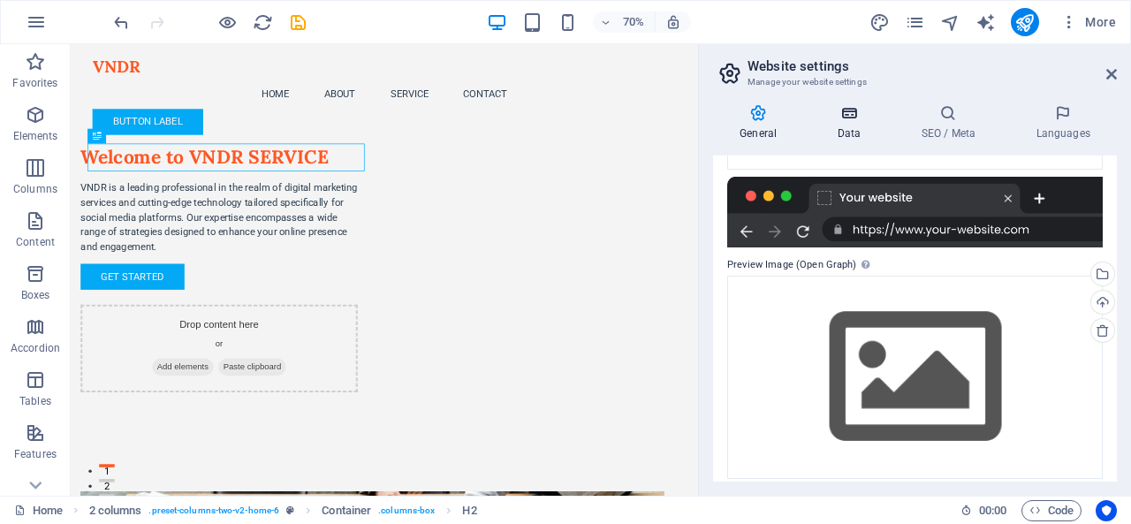
click at [857, 126] on h4 "Data" at bounding box center [853, 122] width 84 height 37
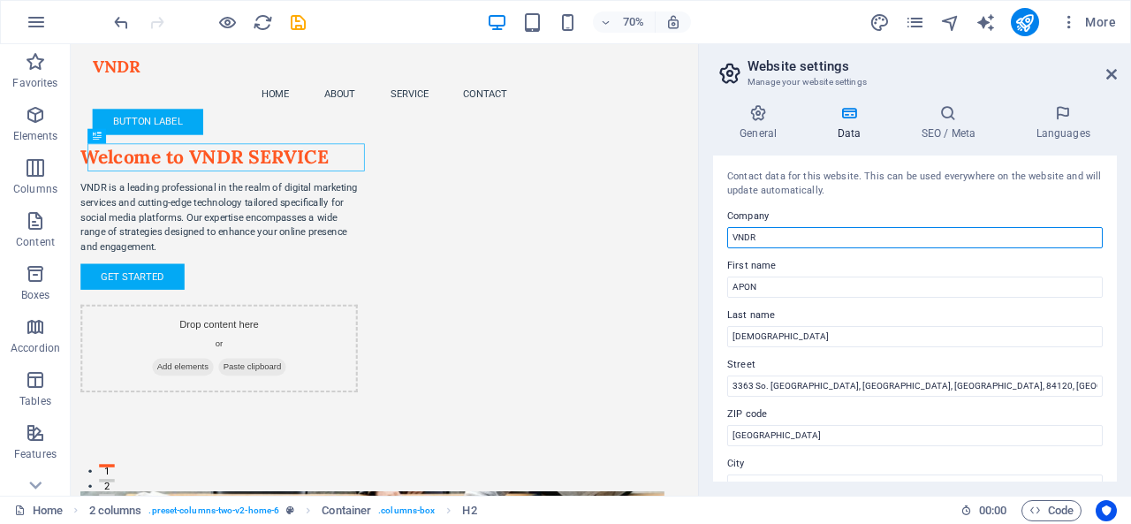
click at [810, 240] on input "VNDR" at bounding box center [915, 237] width 376 height 21
type input "s"
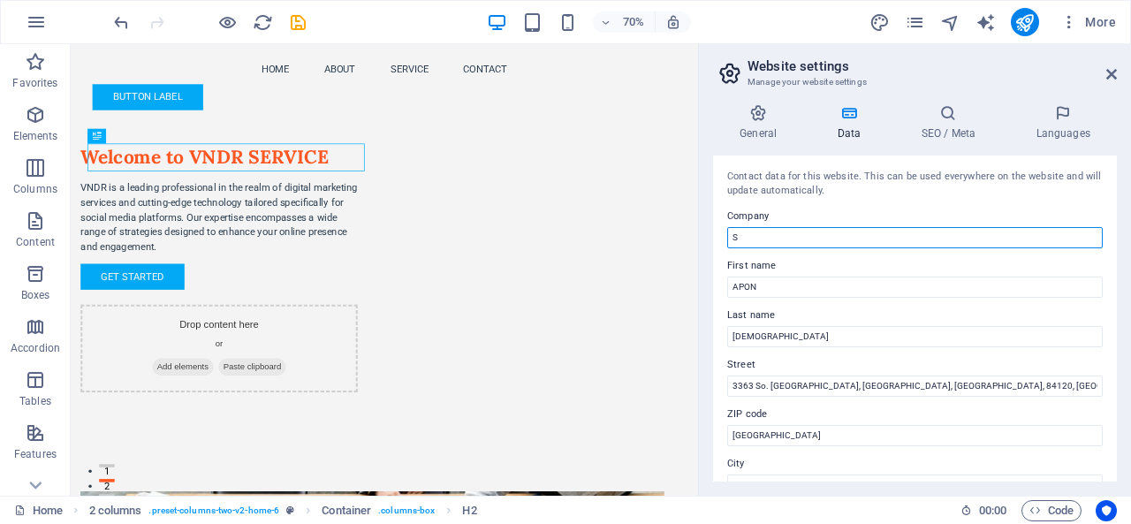
type input "SUPPER SHOP"
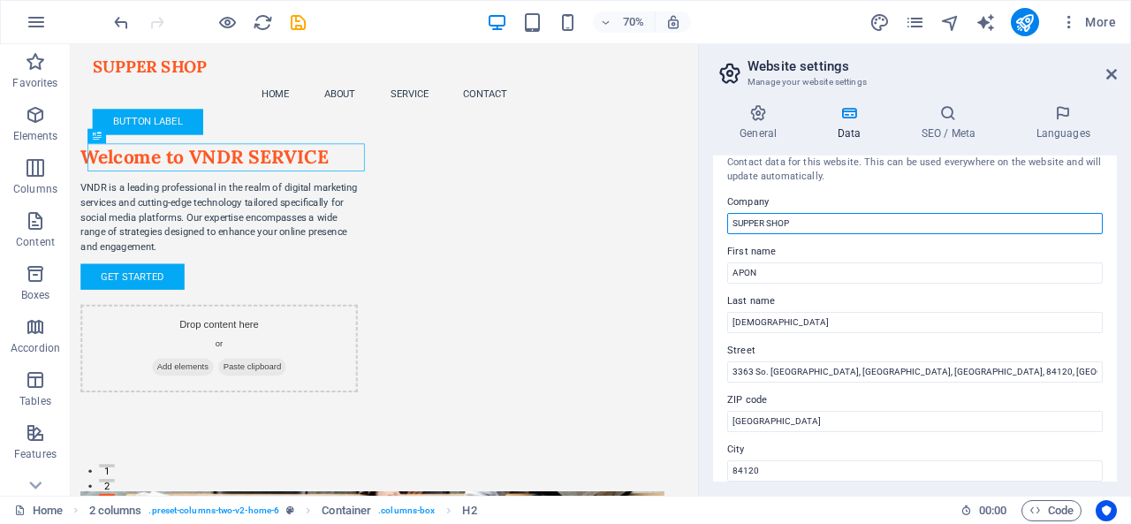
scroll to position [0, 0]
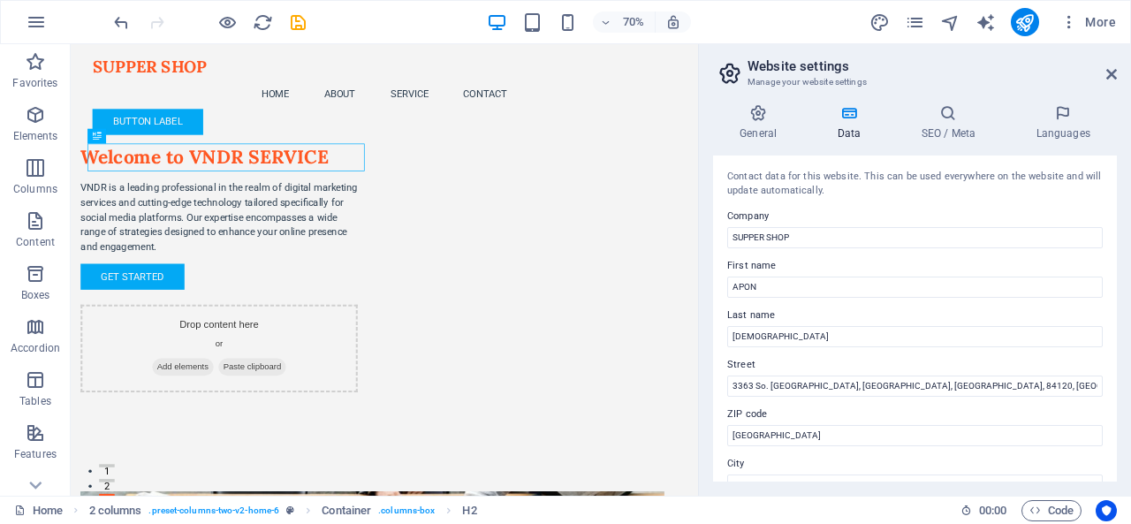
click at [907, 201] on div "Contact data for this website. This can be used everywhere on the website and w…" at bounding box center [915, 319] width 404 height 326
click at [949, 118] on icon at bounding box center [949, 113] width 108 height 18
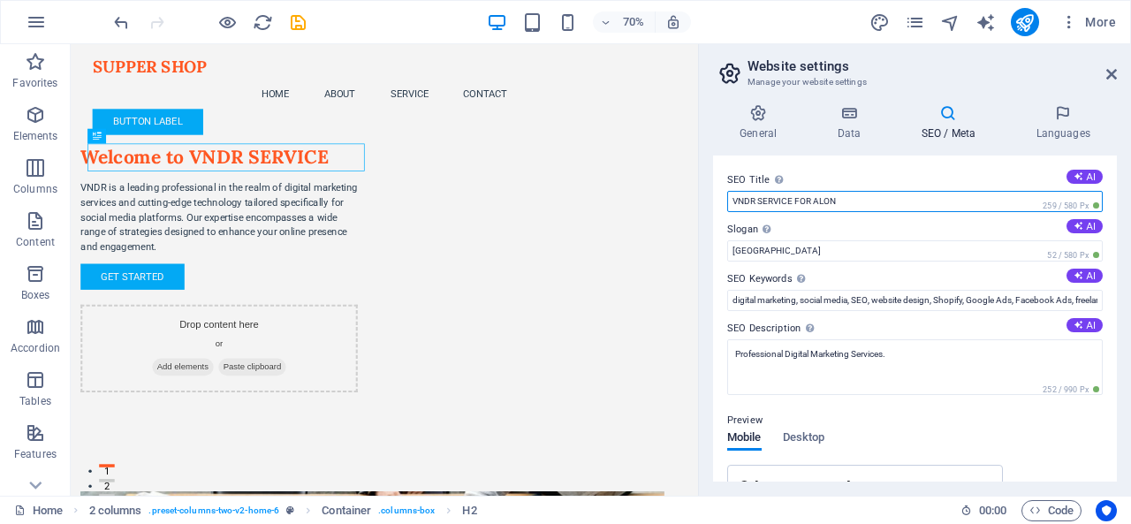
click at [858, 202] on input "VNDR SERVICE FOR ALON" at bounding box center [915, 201] width 376 height 21
type input "Supper Shop - Family Clothing Store"
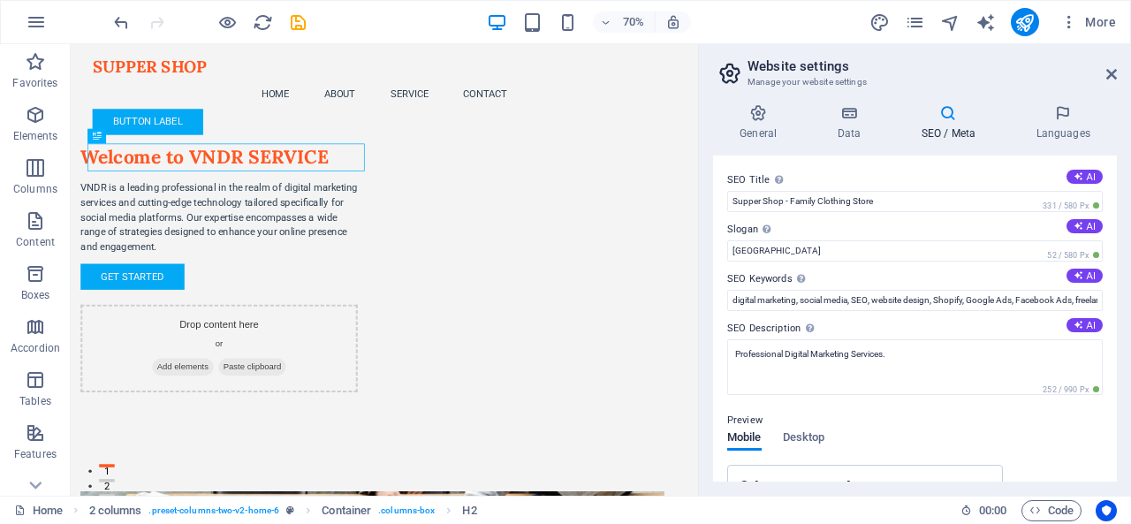
click at [882, 161] on div "SEO Title The title of your website - make it something that stands out in sear…" at bounding box center [915, 319] width 404 height 326
click at [1009, 110] on h4 "SEO / Meta" at bounding box center [952, 122] width 115 height 37
click at [979, 78] on h3 "Manage your website settings" at bounding box center [915, 82] width 334 height 16
click at [273, 207] on div "Welcome to VNDR SERVICE" at bounding box center [283, 206] width 396 height 40
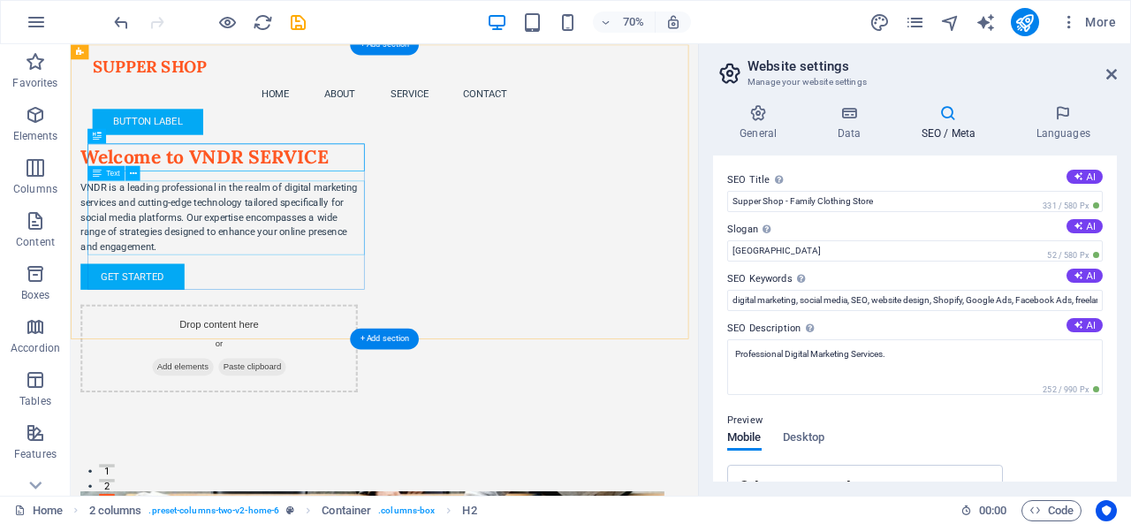
click at [238, 300] on div "VNDR is a leading professional in the realm of digital marketing services and c…" at bounding box center [283, 292] width 396 height 106
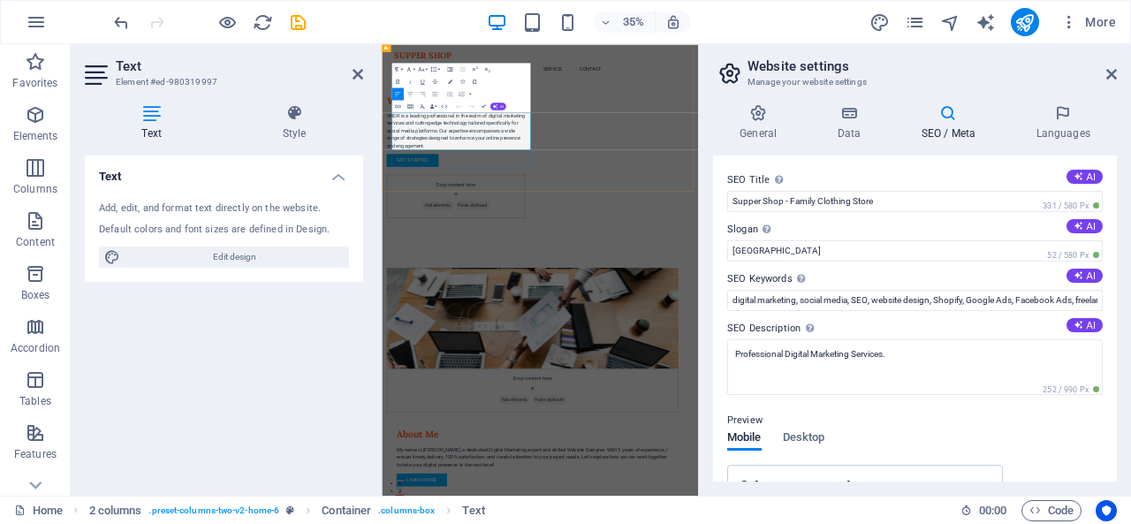
click at [565, 308] on p "VNDR is a leading professional in the realm of digital marketing services and c…" at bounding box center [594, 292] width 396 height 106
click at [1108, 73] on icon at bounding box center [1112, 74] width 11 height 14
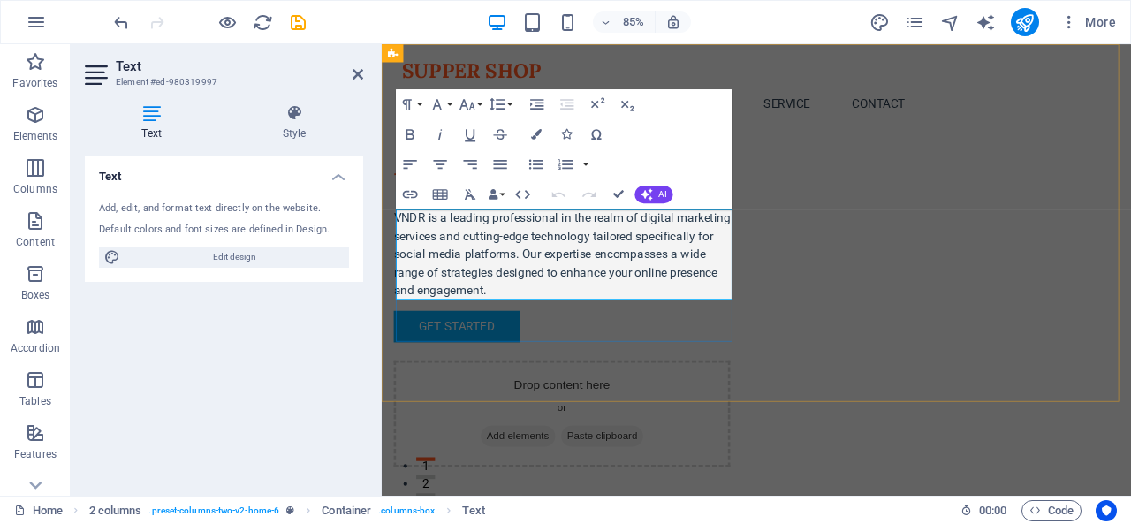
click at [555, 270] on p "VNDR is a leading professional in the realm of digital marketing services and c…" at bounding box center [594, 292] width 396 height 106
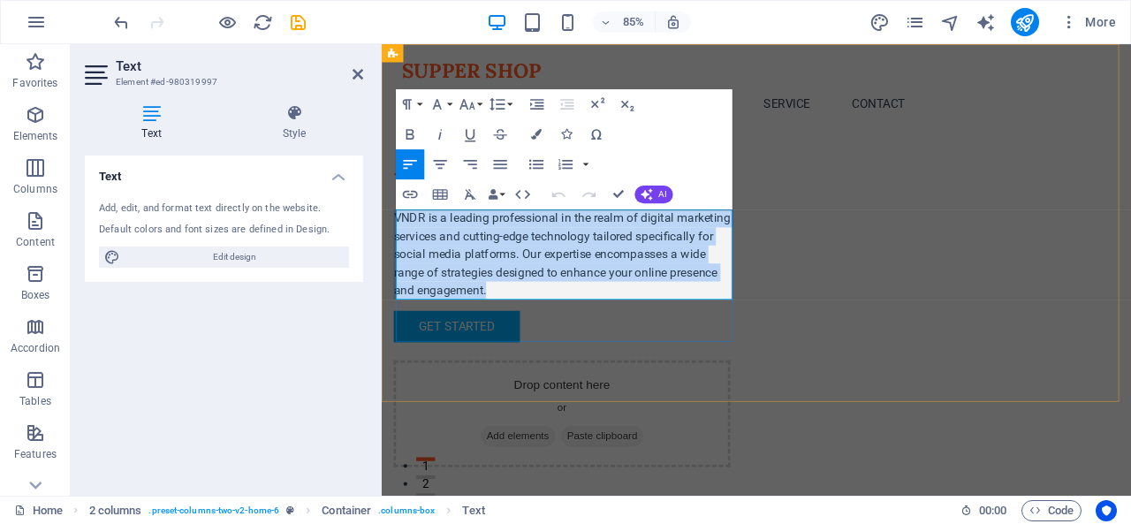
click at [555, 270] on p "VNDR is a leading professional in the realm of digital marketing services and c…" at bounding box center [594, 292] width 396 height 106
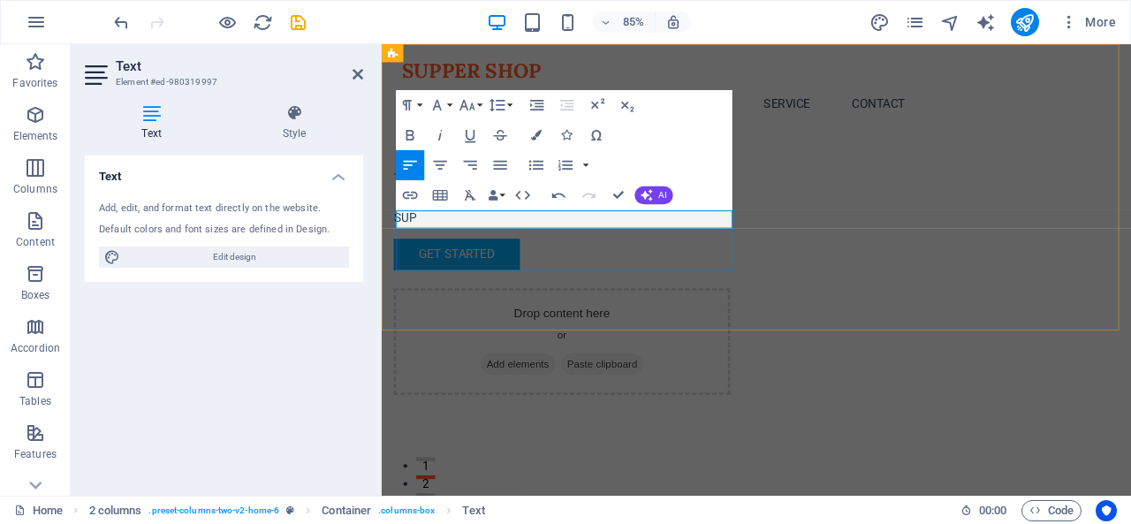
click at [560, 243] on p "SUP" at bounding box center [594, 249] width 396 height 21
click at [651, 195] on icon "button" at bounding box center [647, 195] width 12 height 12
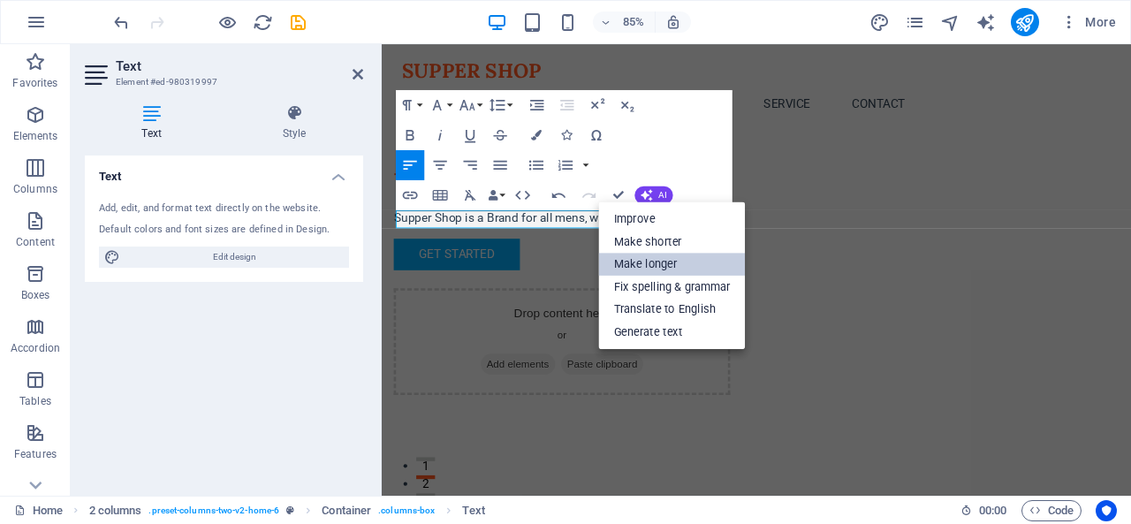
click at [699, 266] on link "Make longer" at bounding box center [672, 264] width 147 height 23
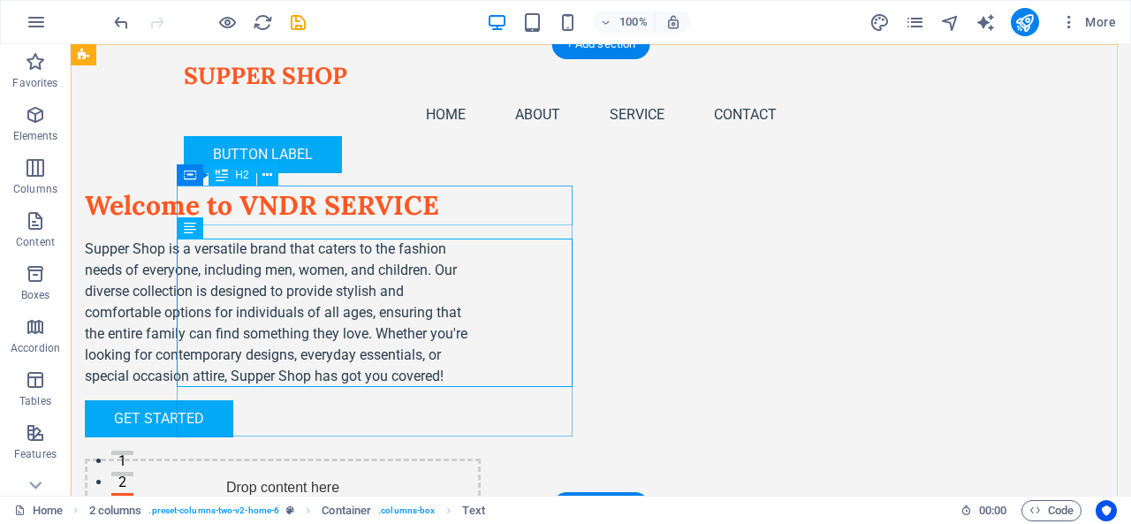
click at [308, 209] on div "Welcome to VNDR SERVICE" at bounding box center [283, 206] width 396 height 40
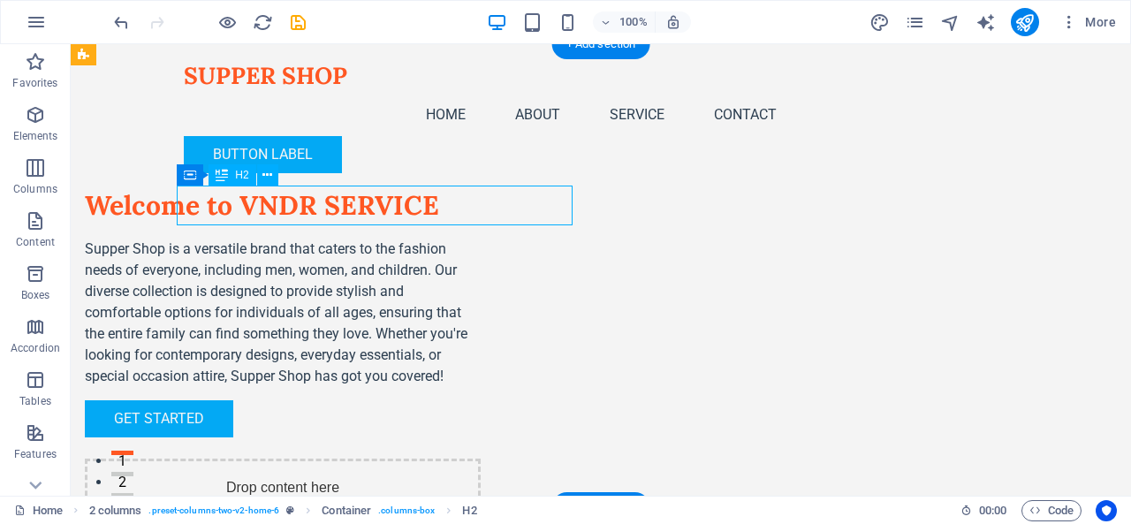
click at [348, 209] on div "Welcome to VNDR SERVICE" at bounding box center [283, 206] width 396 height 40
click at [481, 207] on div "Welcome to VNDR SERVICE" at bounding box center [283, 206] width 396 height 40
click at [476, 206] on div "Welcome to VNDR SERVICE" at bounding box center [283, 206] width 396 height 40
click at [181, 235] on div "Welcome to VNDR SERVICE Supper Shop is a versatile brand that caters to the fas…" at bounding box center [283, 312] width 396 height 252
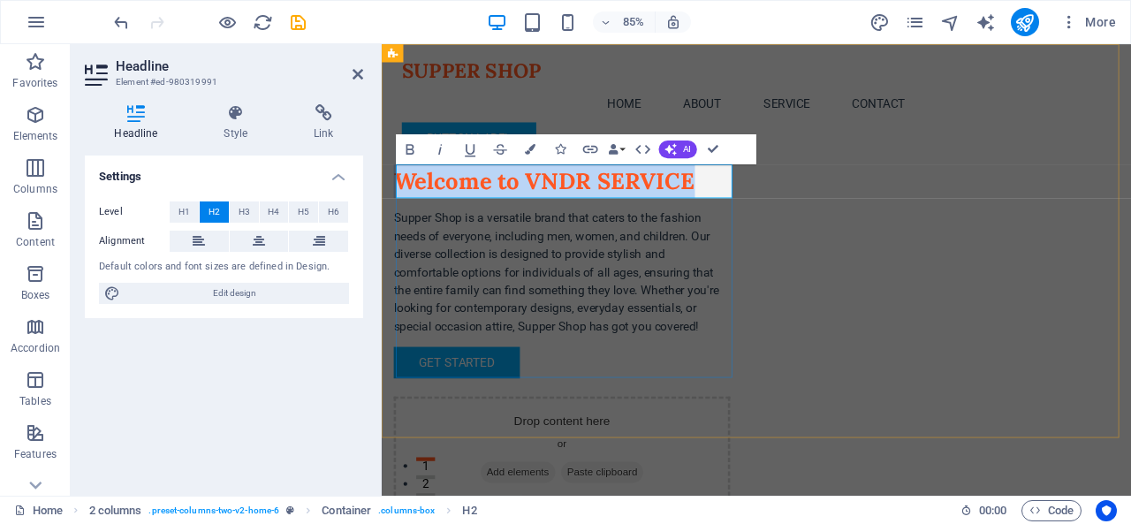
click at [610, 209] on h2 "Welcome to VNDR SERVICE" at bounding box center [594, 206] width 396 height 40
drag, startPoint x: 552, startPoint y: 202, endPoint x: 751, endPoint y: 200, distance: 199.8
click at [751, 200] on h2 "Welcome to VNDR SERVICE" at bounding box center [594, 206] width 396 height 40
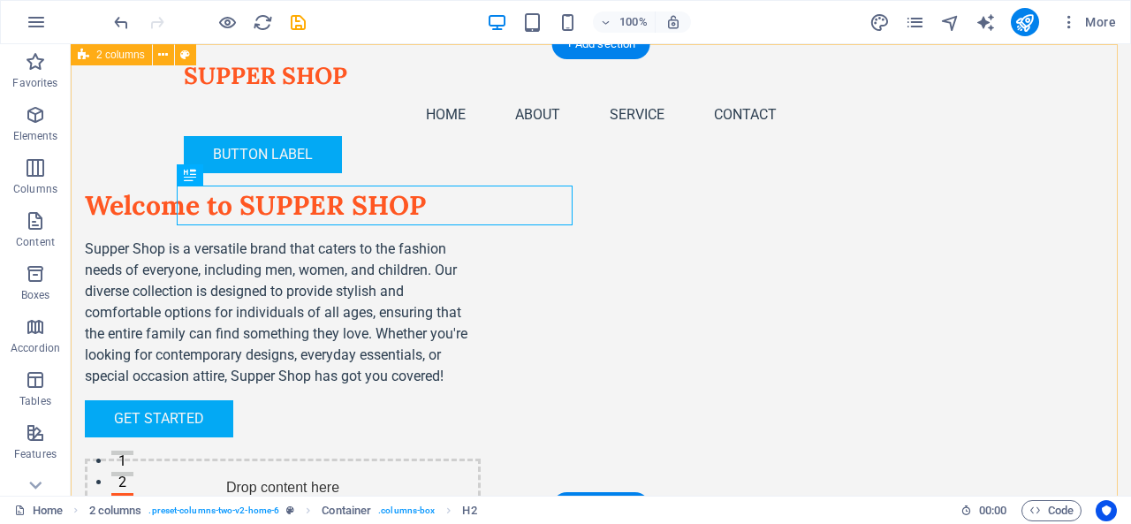
click at [483, 134] on div "Welcome to SUPPER SHOP Supper Shop is a versatile brand that caters to the fash…" at bounding box center [601, 349] width 1061 height 611
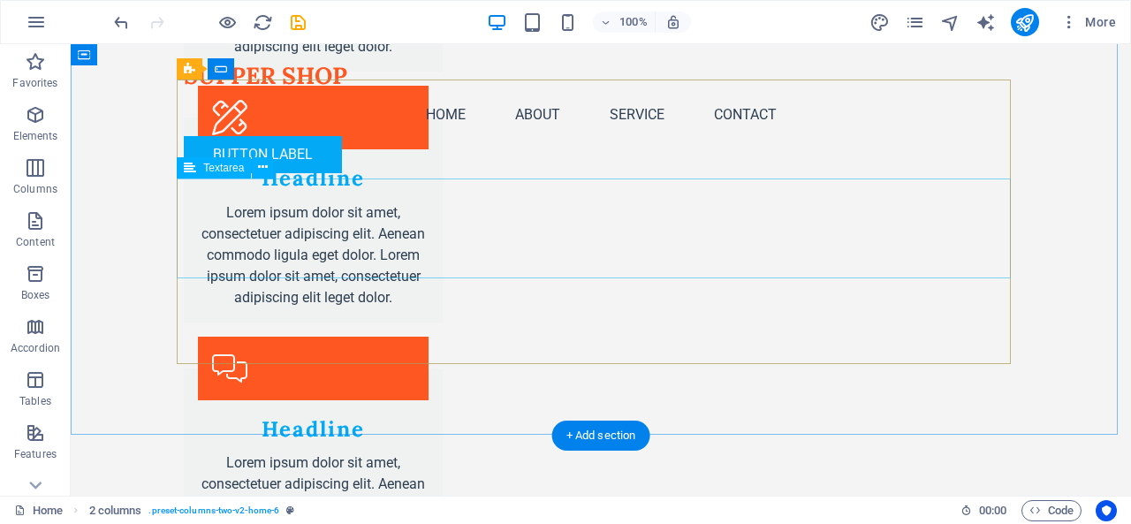
scroll to position [2929, 0]
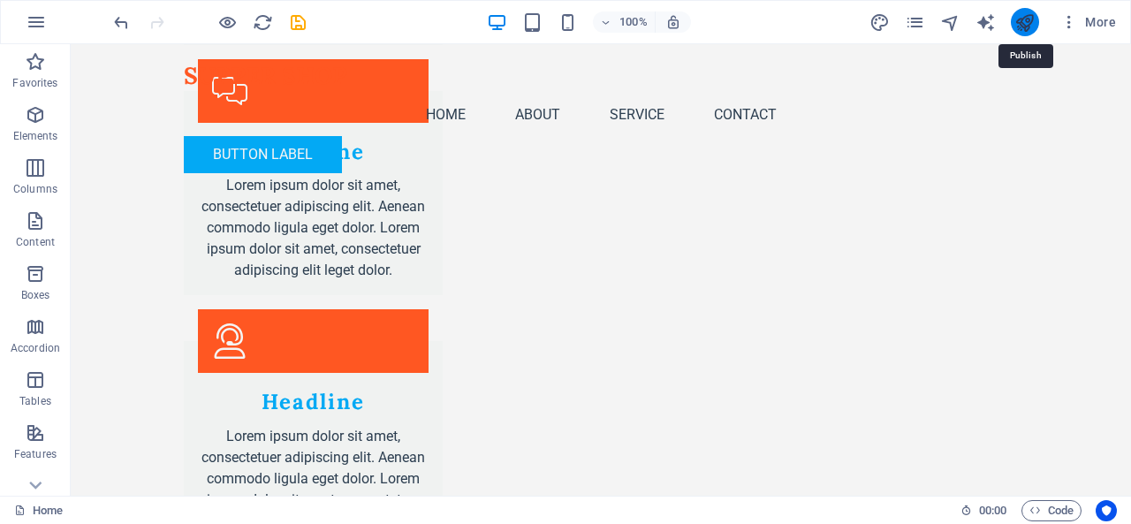
click at [1025, 23] on icon "publish" at bounding box center [1025, 22] width 20 height 20
checkbox input "false"
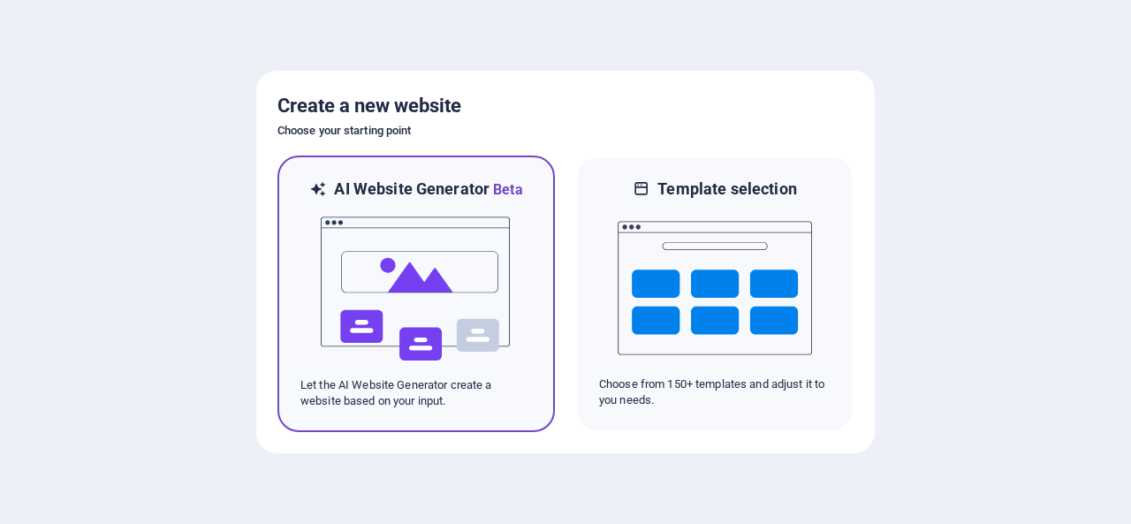
click at [431, 257] on img at bounding box center [416, 289] width 194 height 177
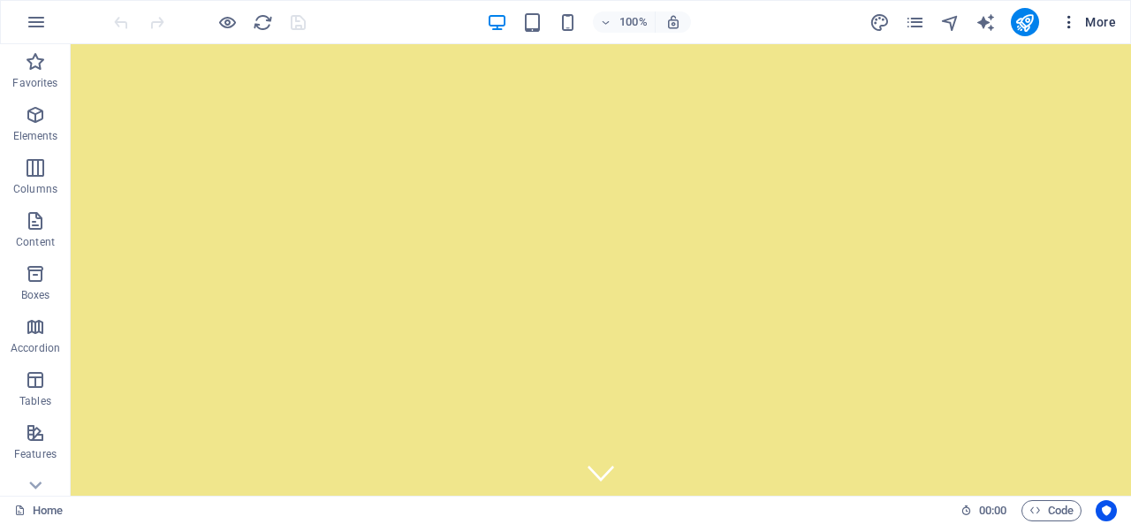
click at [1093, 19] on span "More" at bounding box center [1089, 22] width 56 height 18
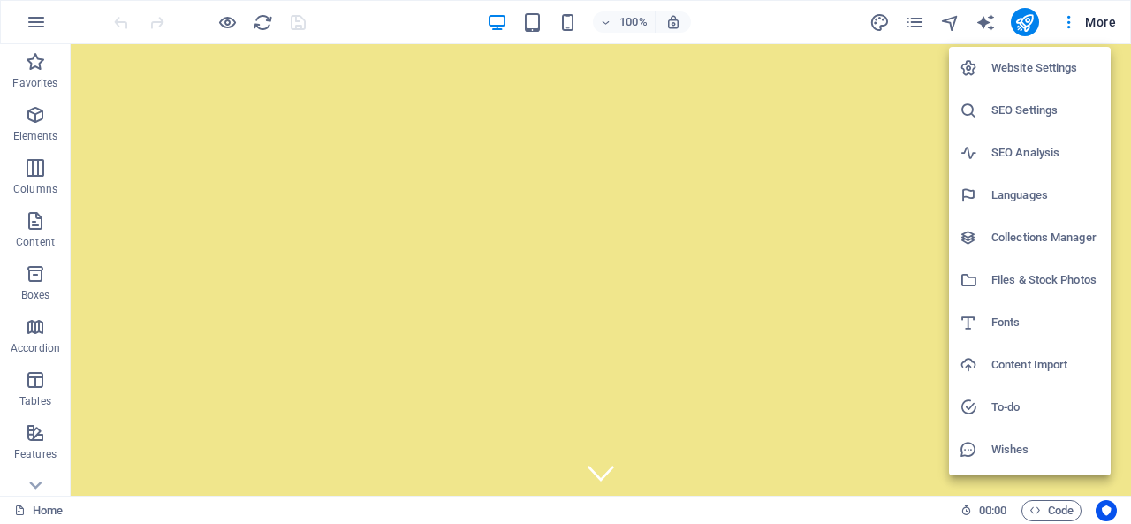
click at [1009, 72] on h6 "Website Settings" at bounding box center [1046, 67] width 109 height 21
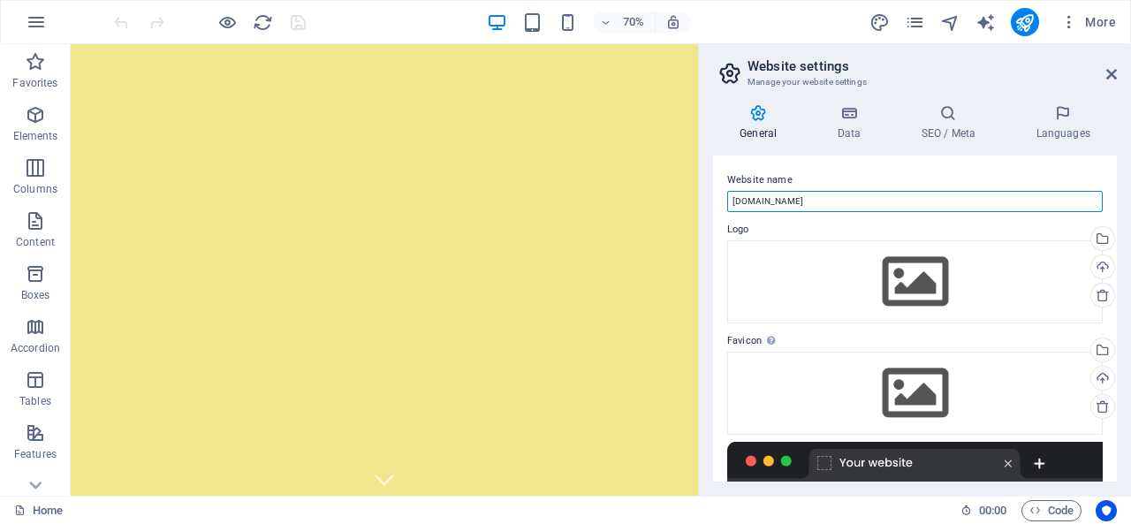
click at [894, 204] on input "[DOMAIN_NAME]" at bounding box center [915, 201] width 376 height 21
click at [866, 207] on input "[DOMAIN_NAME]" at bounding box center [915, 201] width 376 height 21
click at [928, 204] on input "[DOMAIN_NAME]" at bounding box center [915, 201] width 376 height 21
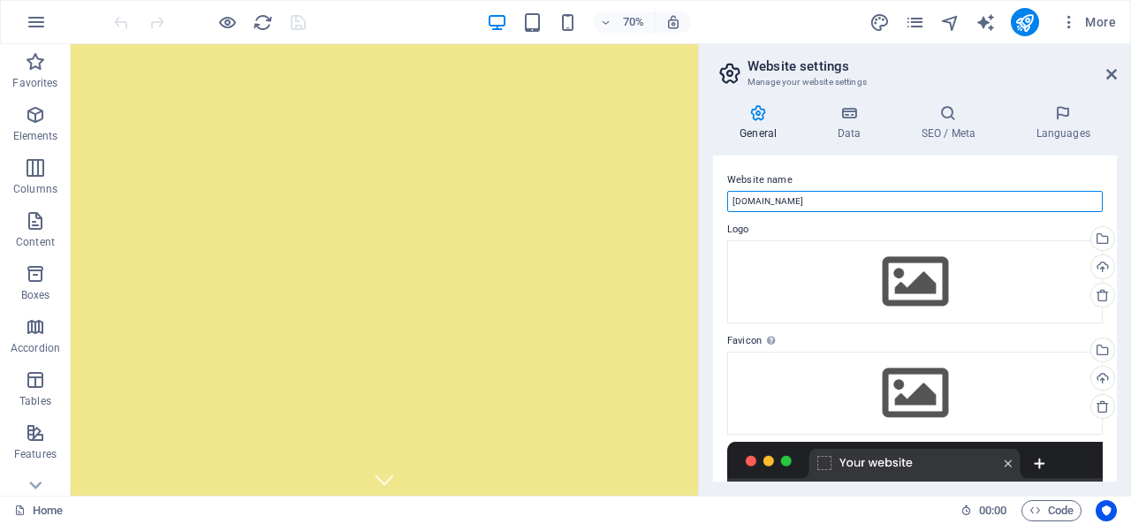
click at [928, 204] on input "[DOMAIN_NAME]" at bounding box center [915, 201] width 376 height 21
type input "c"
type input "CHILDREN SHOP"
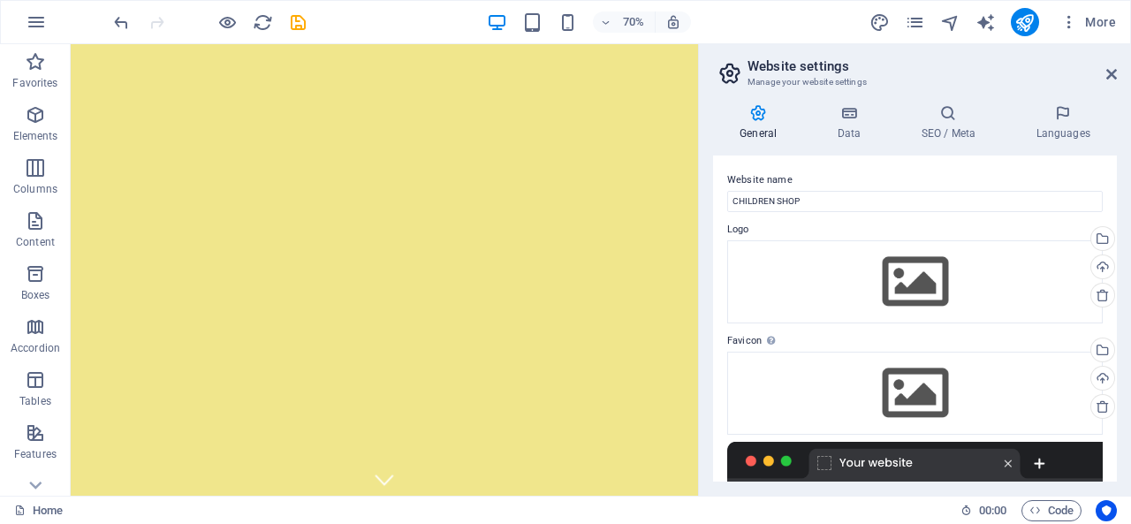
click at [840, 174] on label "Website name" at bounding box center [915, 180] width 376 height 21
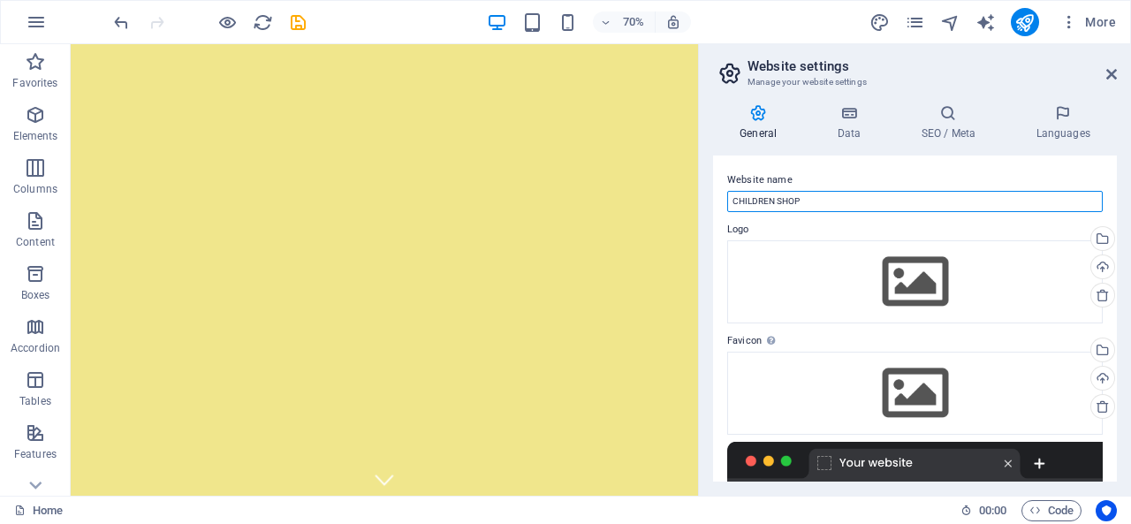
click at [840, 191] on input "CHILDREN SHOP" at bounding box center [915, 201] width 376 height 21
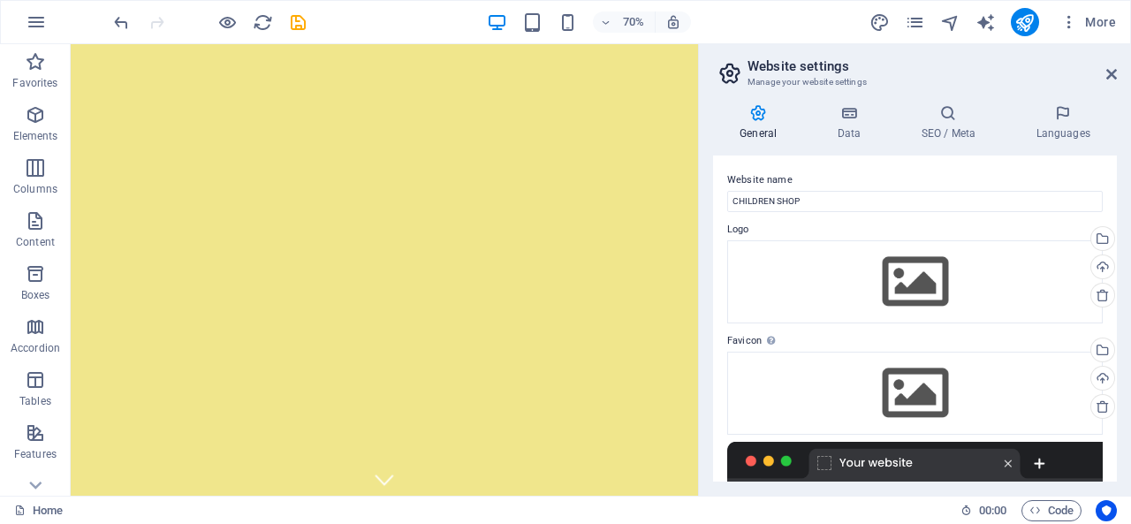
click at [847, 170] on label "Website name" at bounding box center [915, 180] width 376 height 21
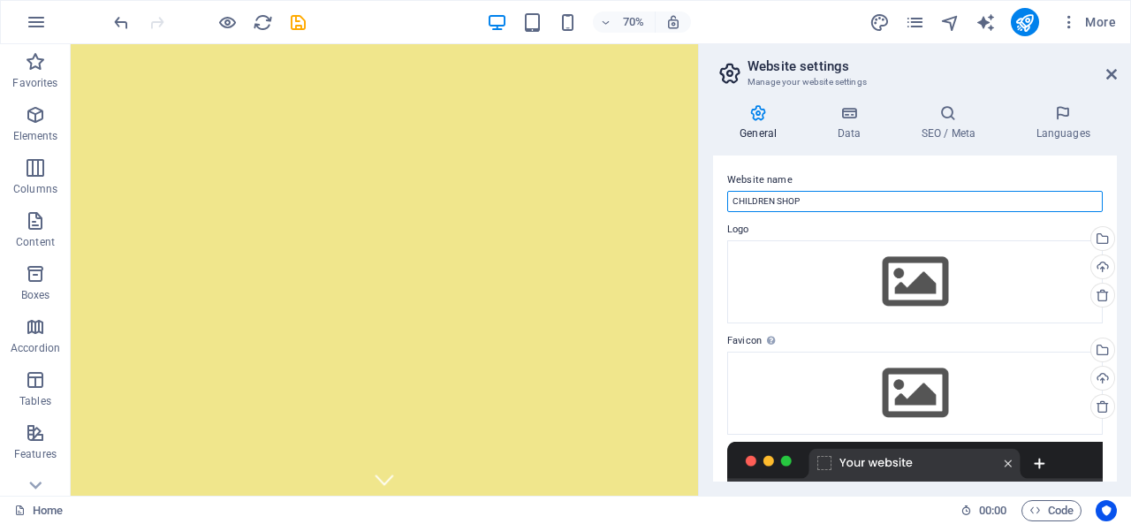
click at [847, 191] on input "CHILDREN SHOP" at bounding box center [915, 201] width 376 height 21
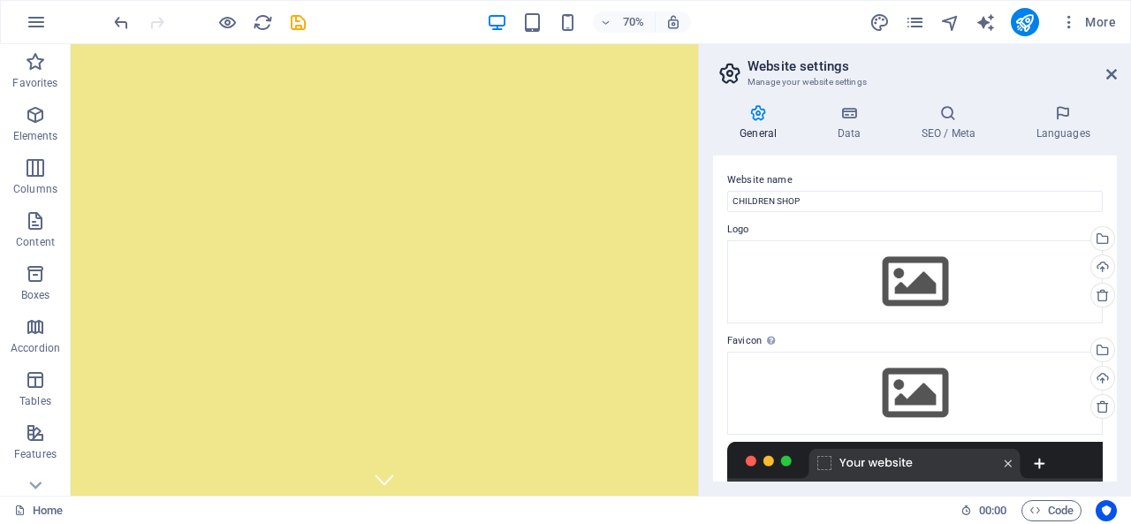
click at [847, 168] on div "Website name CHILDREN SHOP Logo Drag files here, click to choose files or selec…" at bounding box center [915, 319] width 404 height 326
click at [850, 121] on icon at bounding box center [849, 113] width 77 height 18
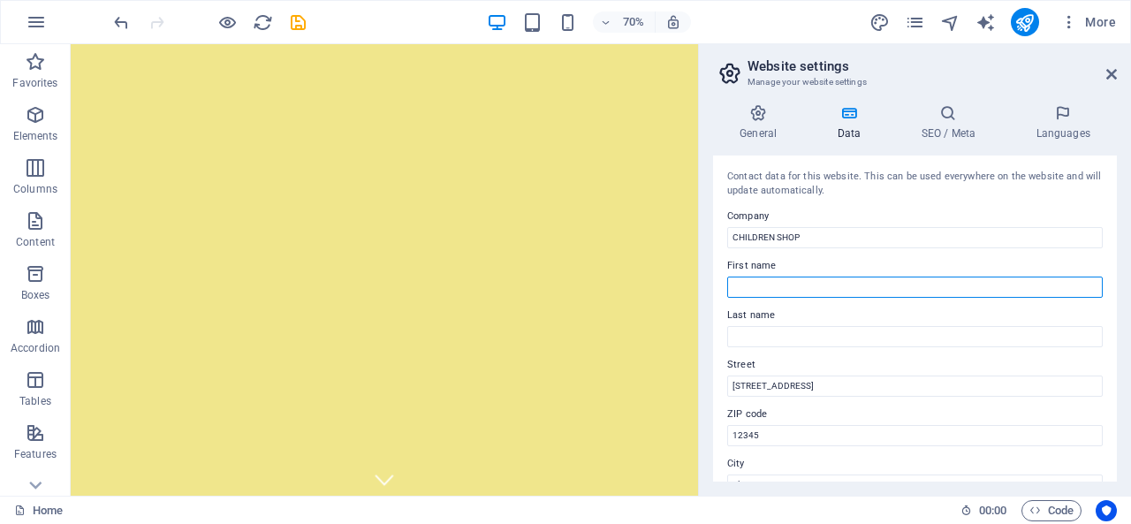
click at [802, 287] on input "First name" at bounding box center [915, 287] width 376 height 21
type input "APON"
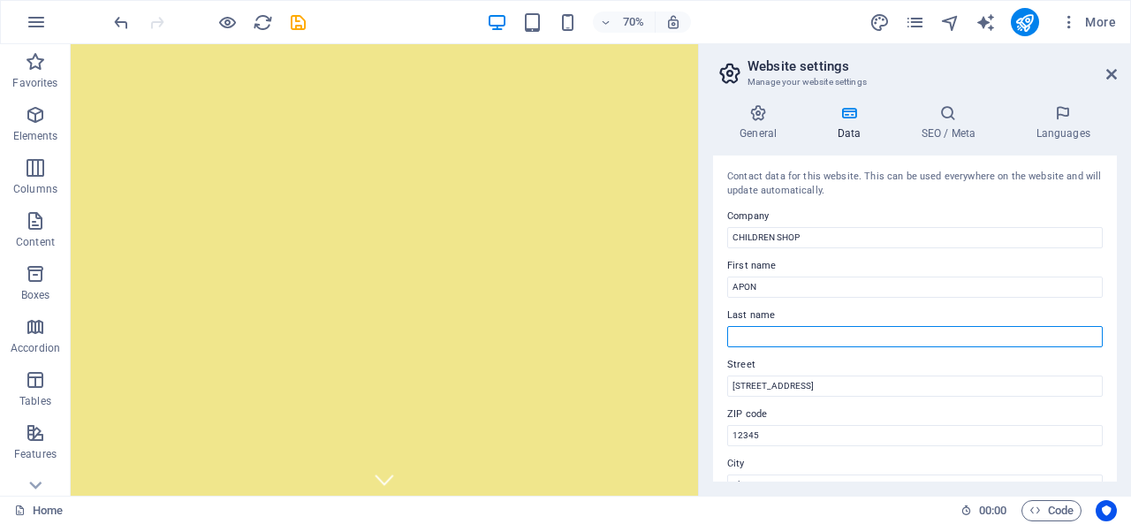
type input "ISLAM"
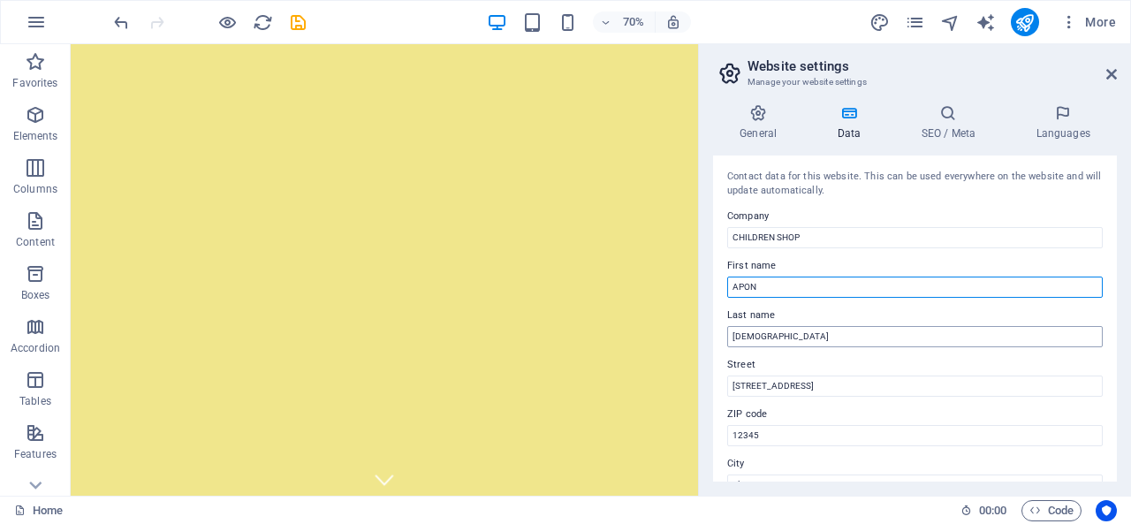
scroll to position [88, 0]
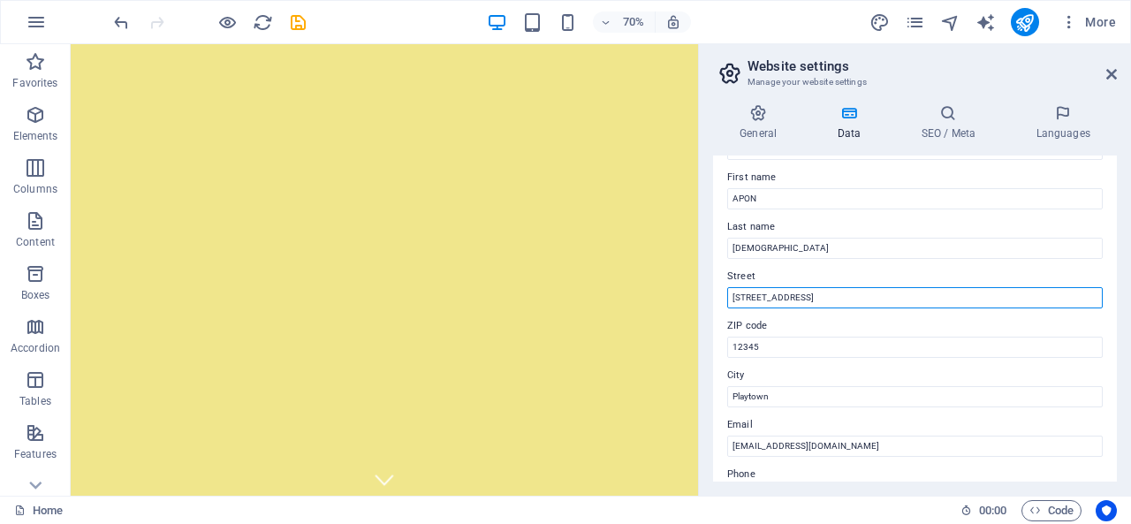
click at [845, 301] on input "123 Kids Lane" at bounding box center [915, 297] width 376 height 21
click at [870, 301] on input "123 Kids Lane" at bounding box center [915, 297] width 376 height 21
click at [871, 301] on input "123 Kids Lane" at bounding box center [915, 297] width 376 height 21
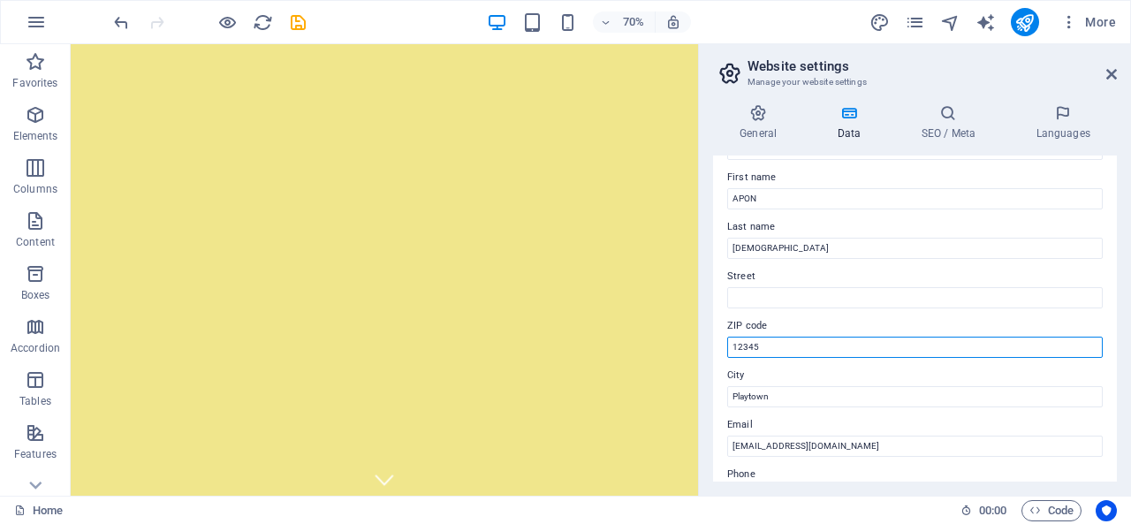
click at [833, 352] on input "12345" at bounding box center [915, 347] width 376 height 21
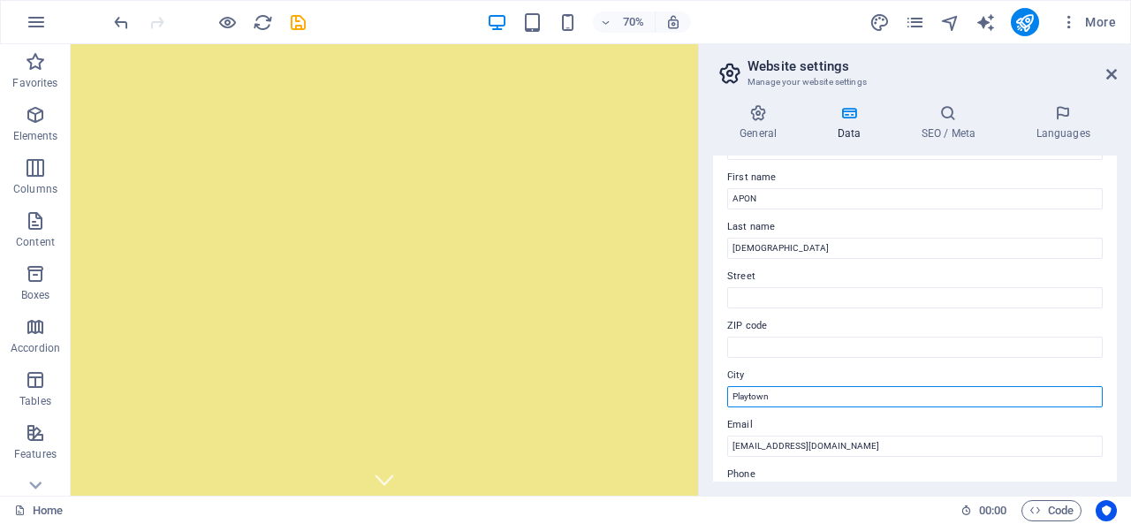
click at [815, 400] on input "Playtown" at bounding box center [915, 396] width 376 height 21
click at [814, 401] on input "Playtown" at bounding box center [915, 396] width 376 height 21
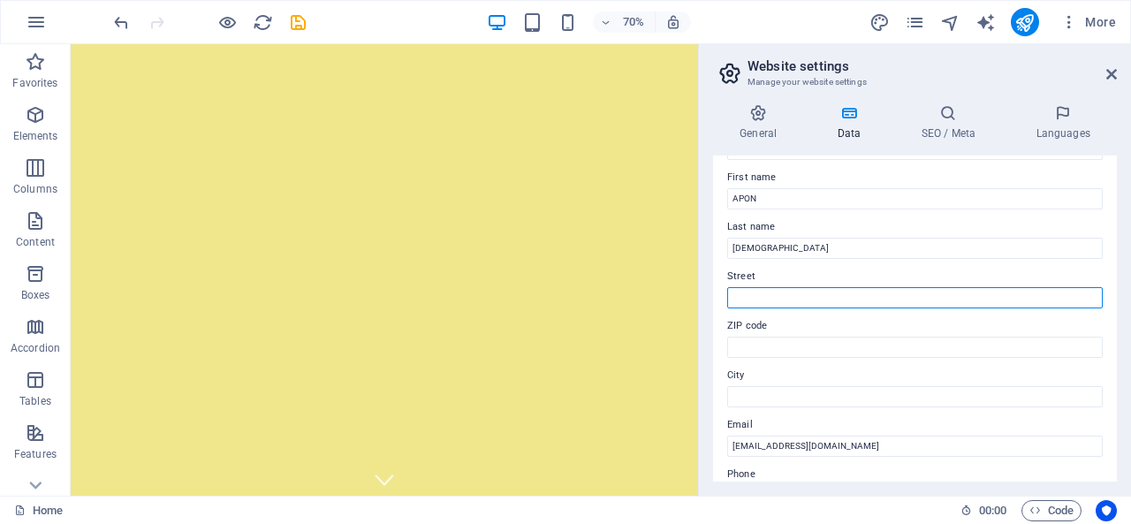
click at [813, 301] on input "Street" at bounding box center [915, 297] width 376 height 21
type input "3363 So. Hunter Ct, West Valley City, UT, 84120, USA"
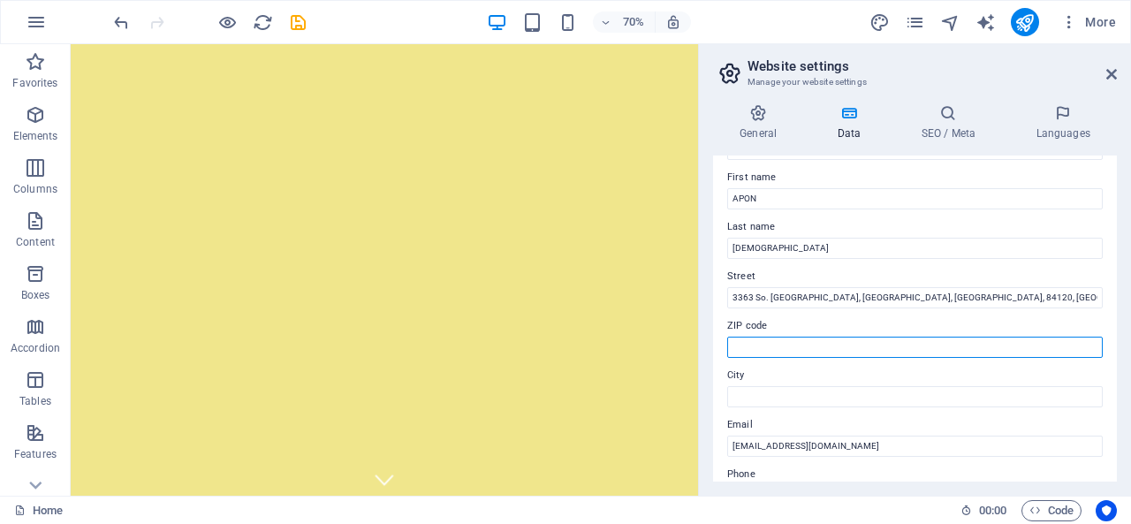
click at [890, 346] on input "ZIP code" at bounding box center [915, 347] width 376 height 21
type input "84120"
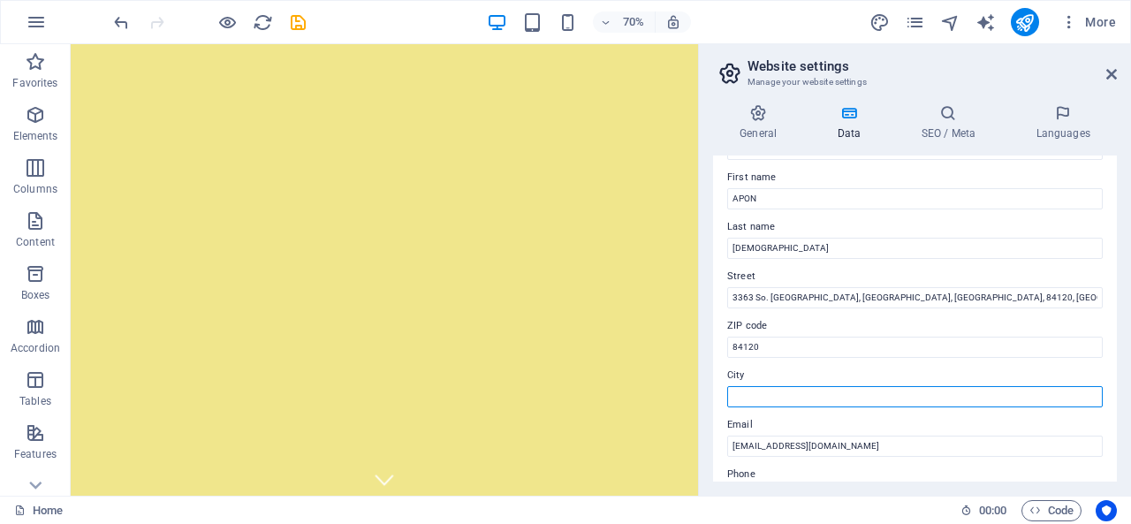
click at [827, 405] on input "City" at bounding box center [915, 396] width 376 height 21
type input "West Valley City,"
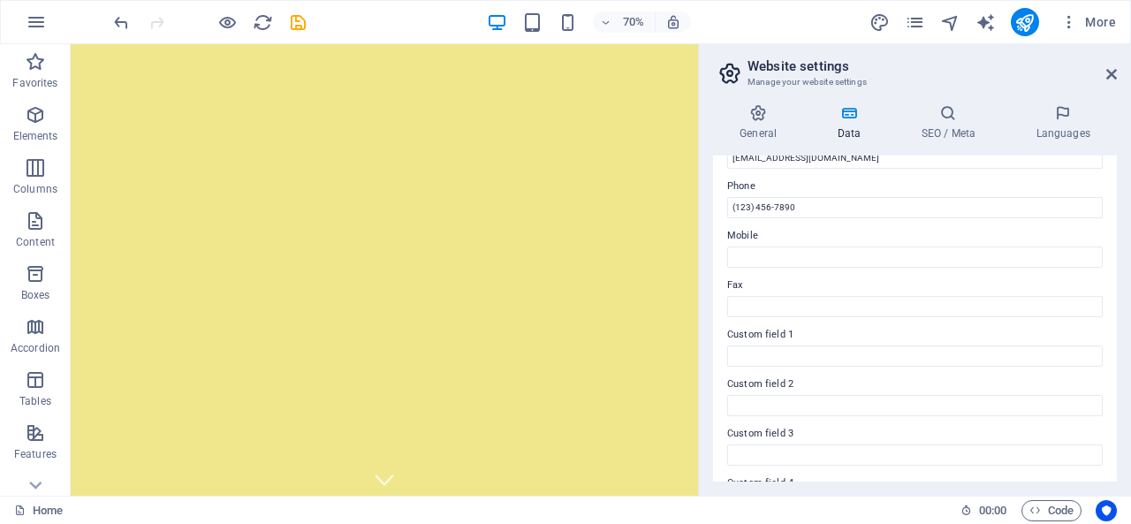
scroll to position [354, 0]
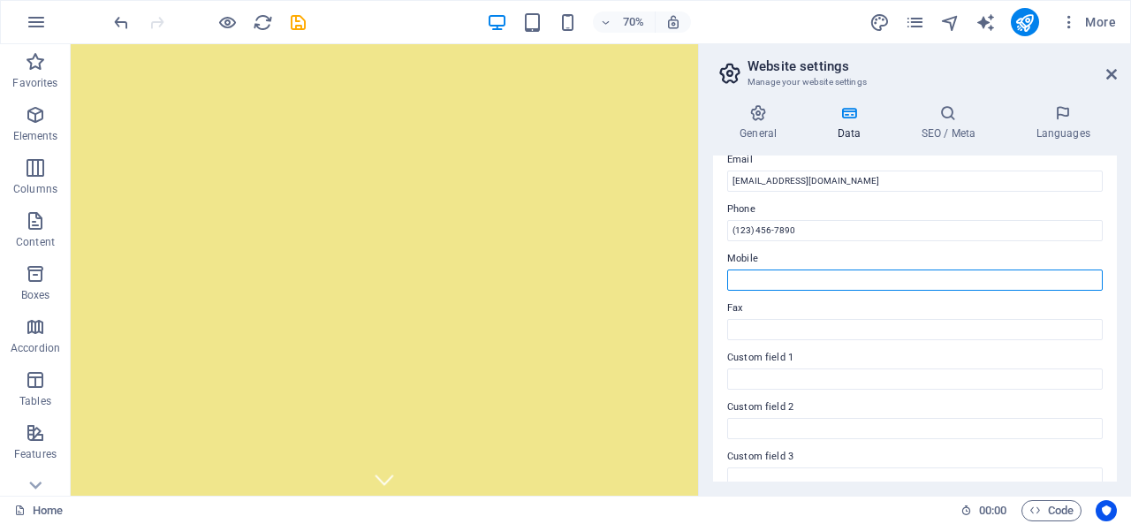
click at [815, 278] on input "Mobile" at bounding box center [915, 280] width 376 height 21
type input "3322015375"
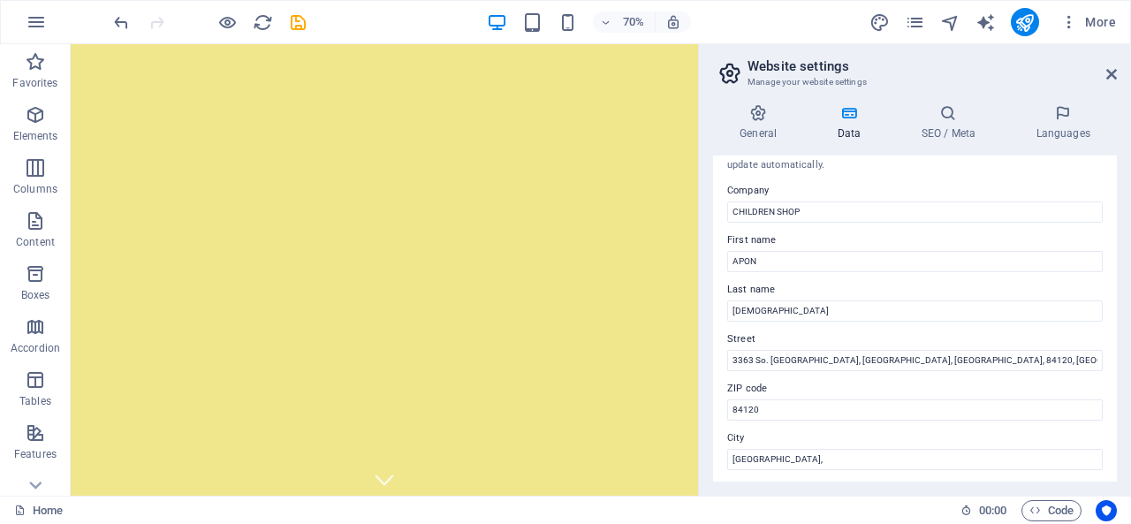
scroll to position [0, 0]
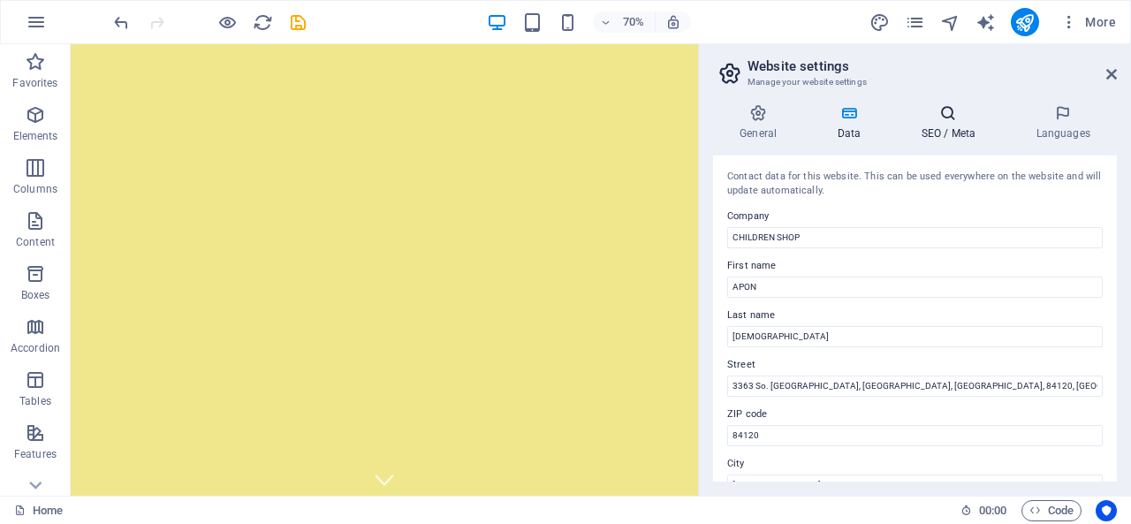
click at [952, 128] on h4 "SEO / Meta" at bounding box center [952, 122] width 115 height 37
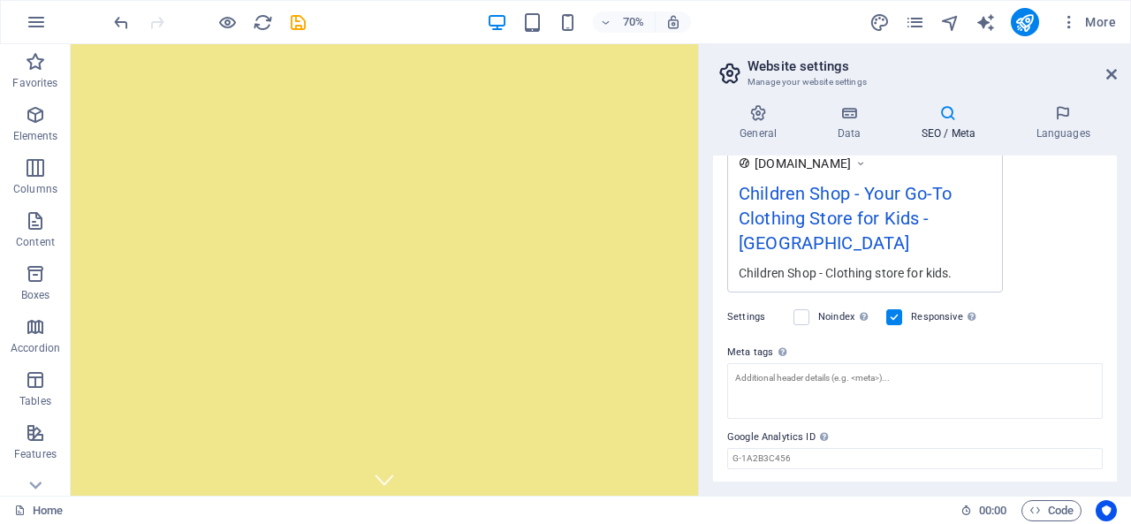
scroll to position [346, 0]
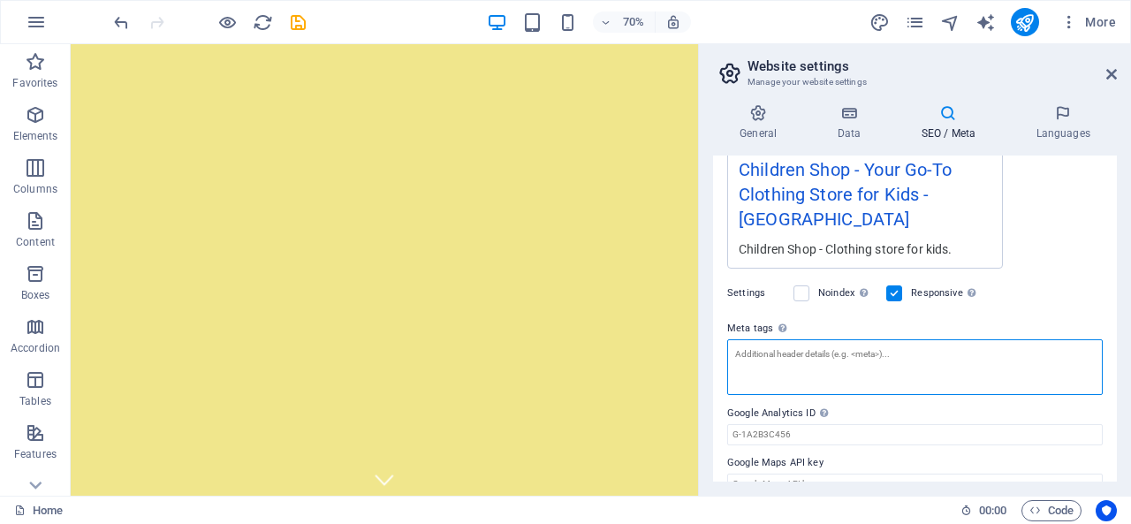
click at [851, 339] on textarea "Meta tags Enter HTML code here that will be placed inside the tags of your webs…" at bounding box center [915, 367] width 376 height 56
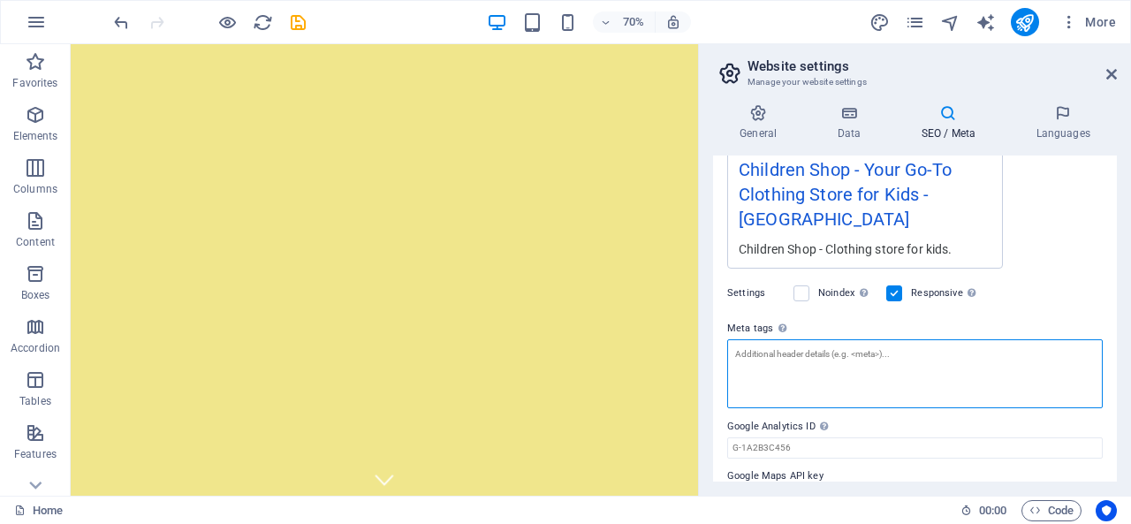
click at [878, 346] on textarea "Meta tags Enter HTML code here that will be placed inside the tags of your webs…" at bounding box center [915, 373] width 376 height 69
paste textarea "<meta name="facebook-domain-verification" content="s15dzmzseglfxowjfkdgbh573kzh…"
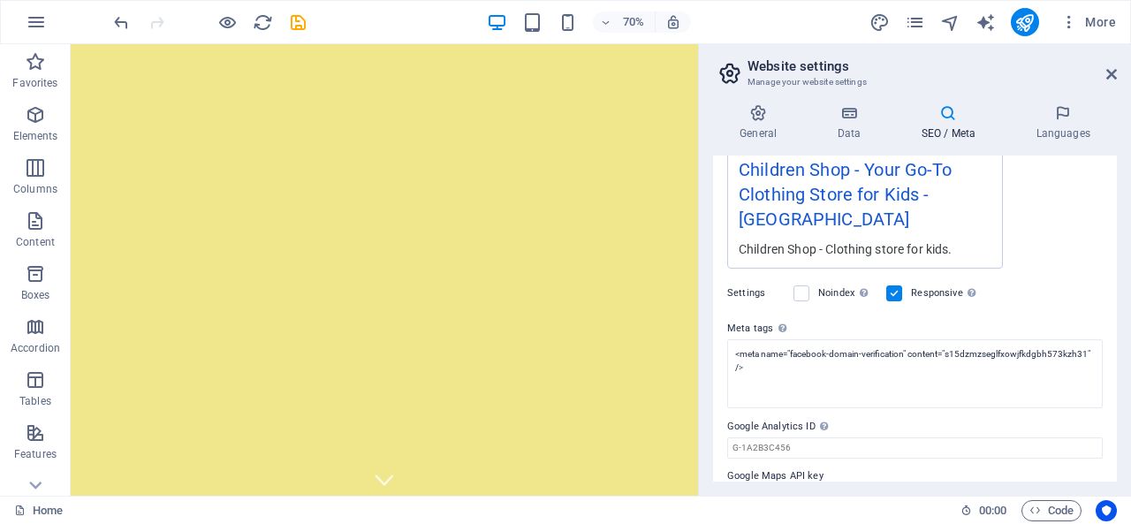
type textarea "<meta name="facebook-domain-verification" content="s15dzmzseglfxowjfkdgbh573kzh…"
click at [842, 291] on body "CHILDREN SHOP Home Favorites Elements Columns Content Boxes Accordion Tables Fe…" at bounding box center [565, 262] width 1131 height 524
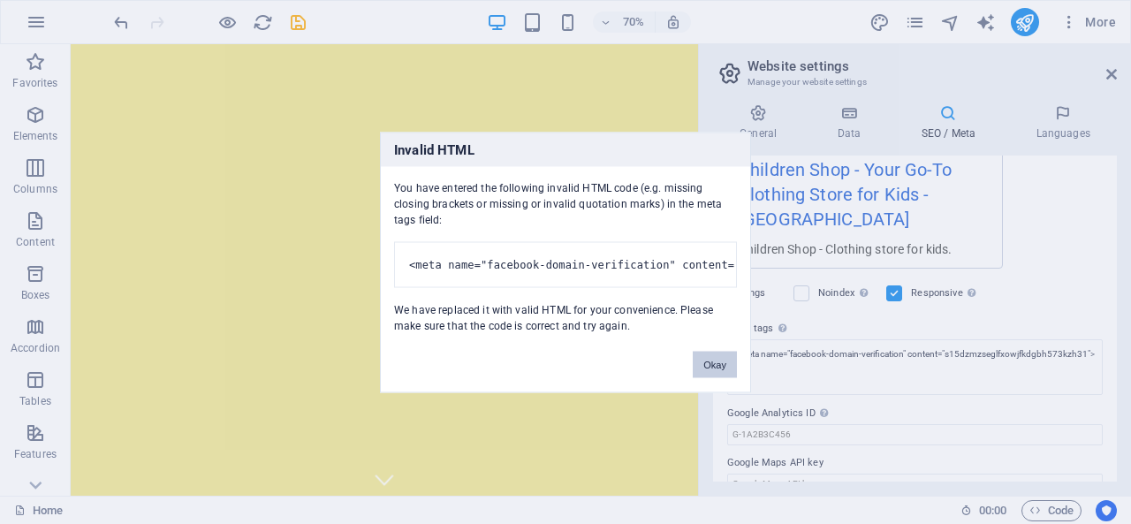
click at [718, 360] on button "Okay" at bounding box center [715, 364] width 44 height 27
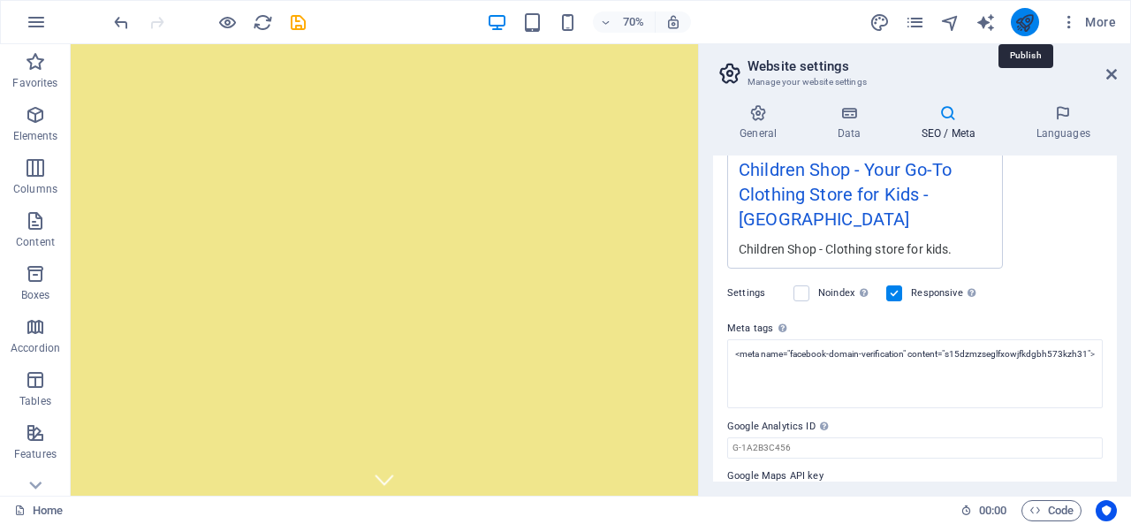
click at [1023, 19] on icon "publish" at bounding box center [1025, 22] width 20 height 20
